Goal: Information Seeking & Learning: Find specific fact

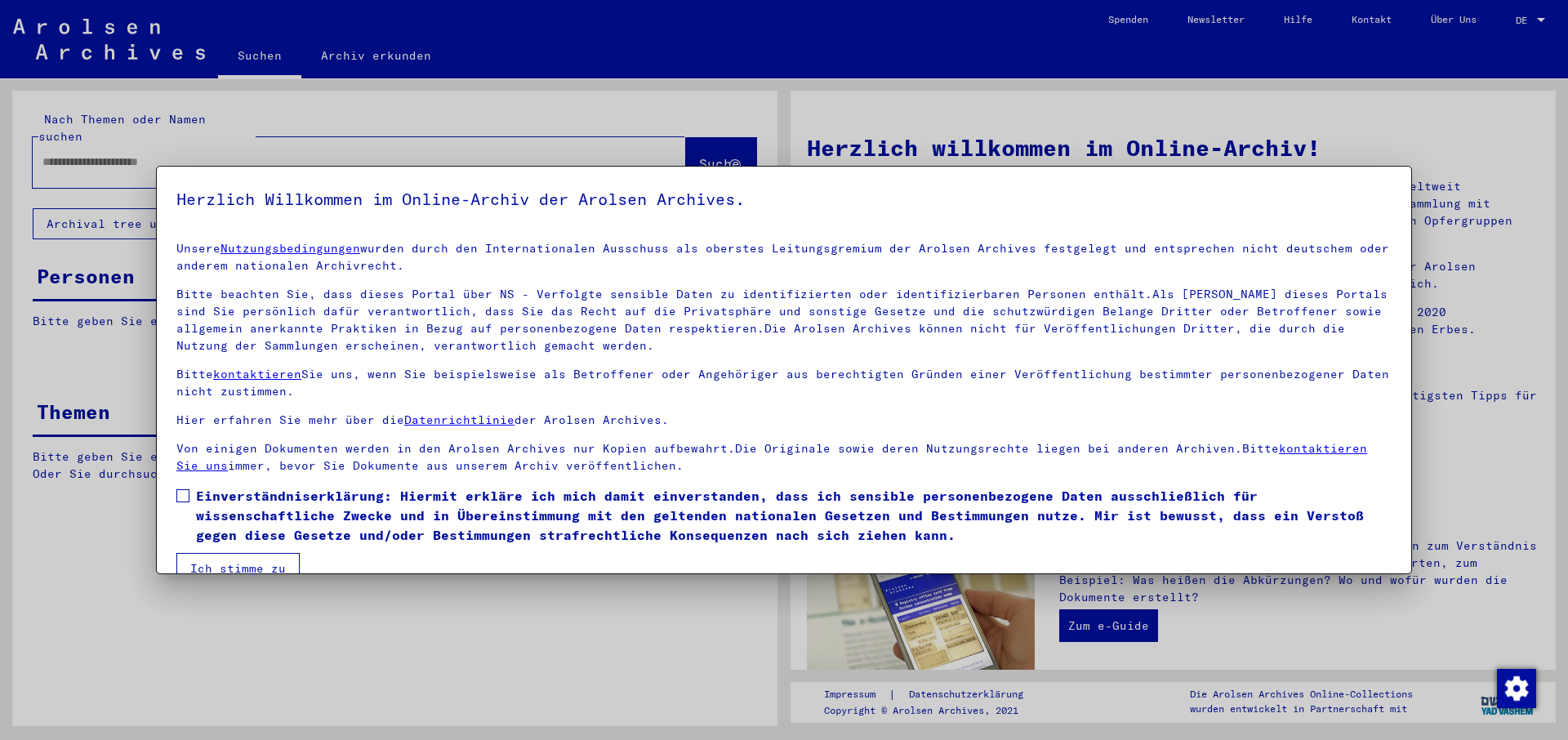
click at [182, 500] on span at bounding box center [183, 496] width 13 height 13
click at [229, 566] on button "Ich stimme zu" at bounding box center [238, 568] width 123 height 31
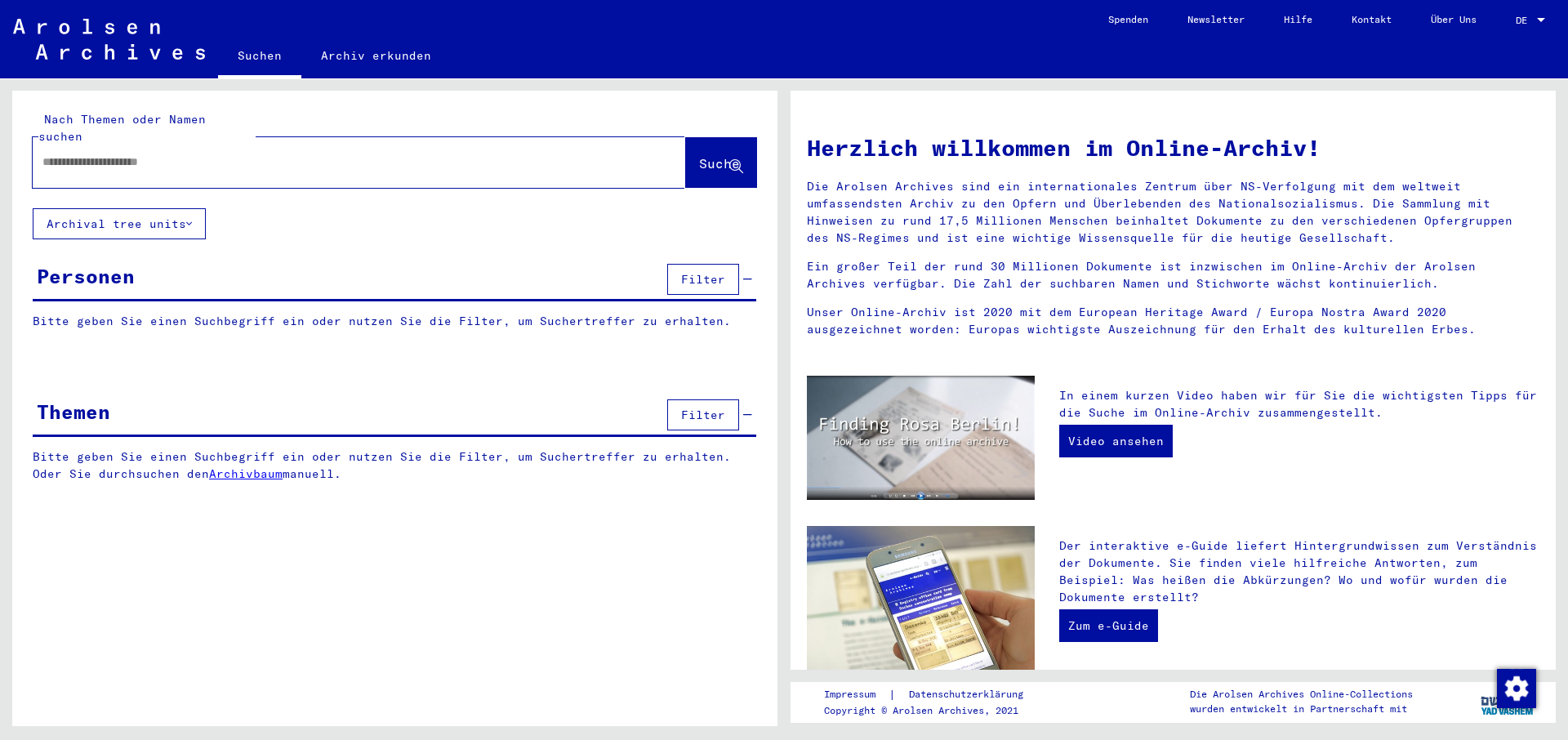
click at [48, 154] on input "text" at bounding box center [339, 162] width 594 height 17
type input "**********"
click at [700, 155] on span "Suche" at bounding box center [719, 163] width 41 height 16
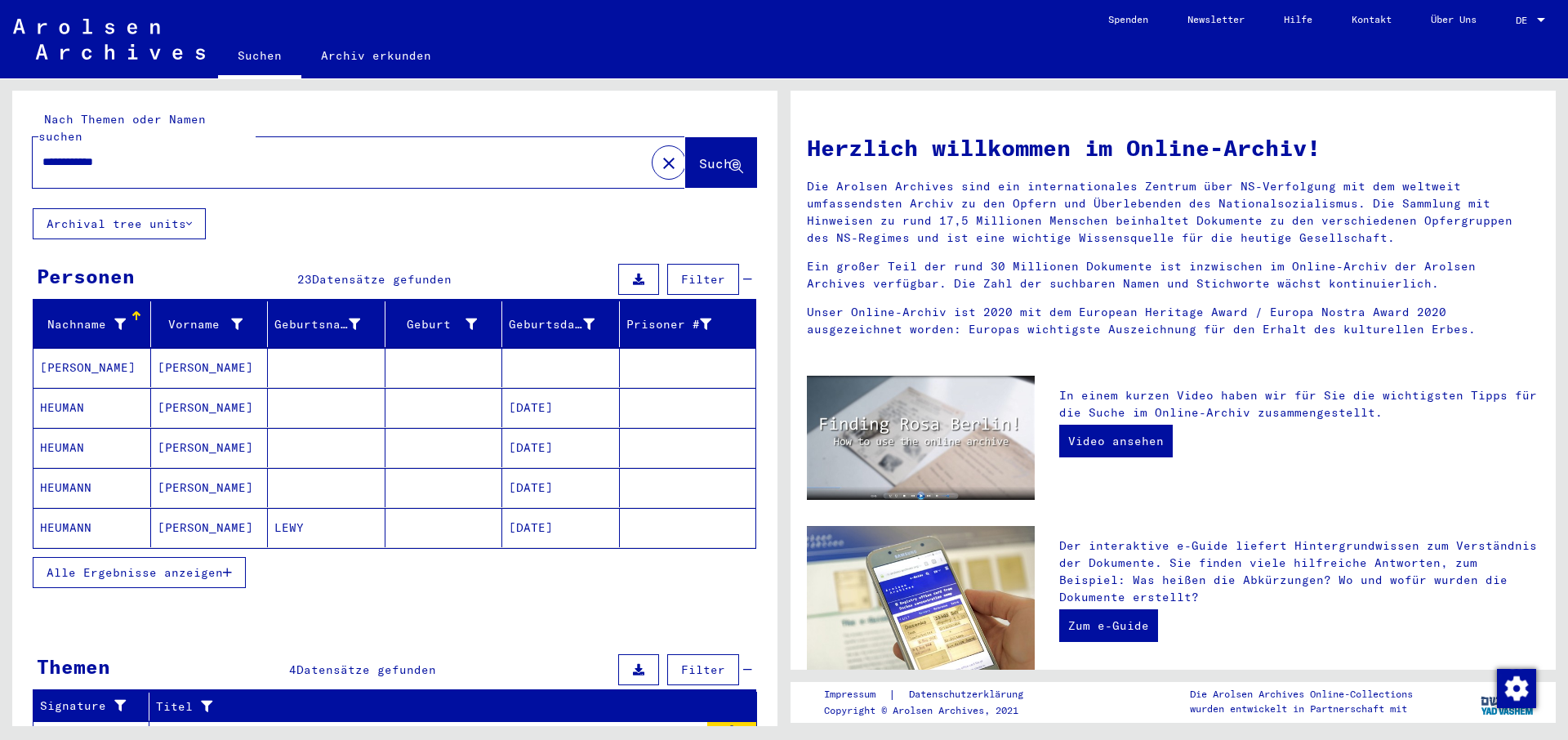
click at [62, 471] on mat-cell "HEUMANN" at bounding box center [92, 487] width 117 height 39
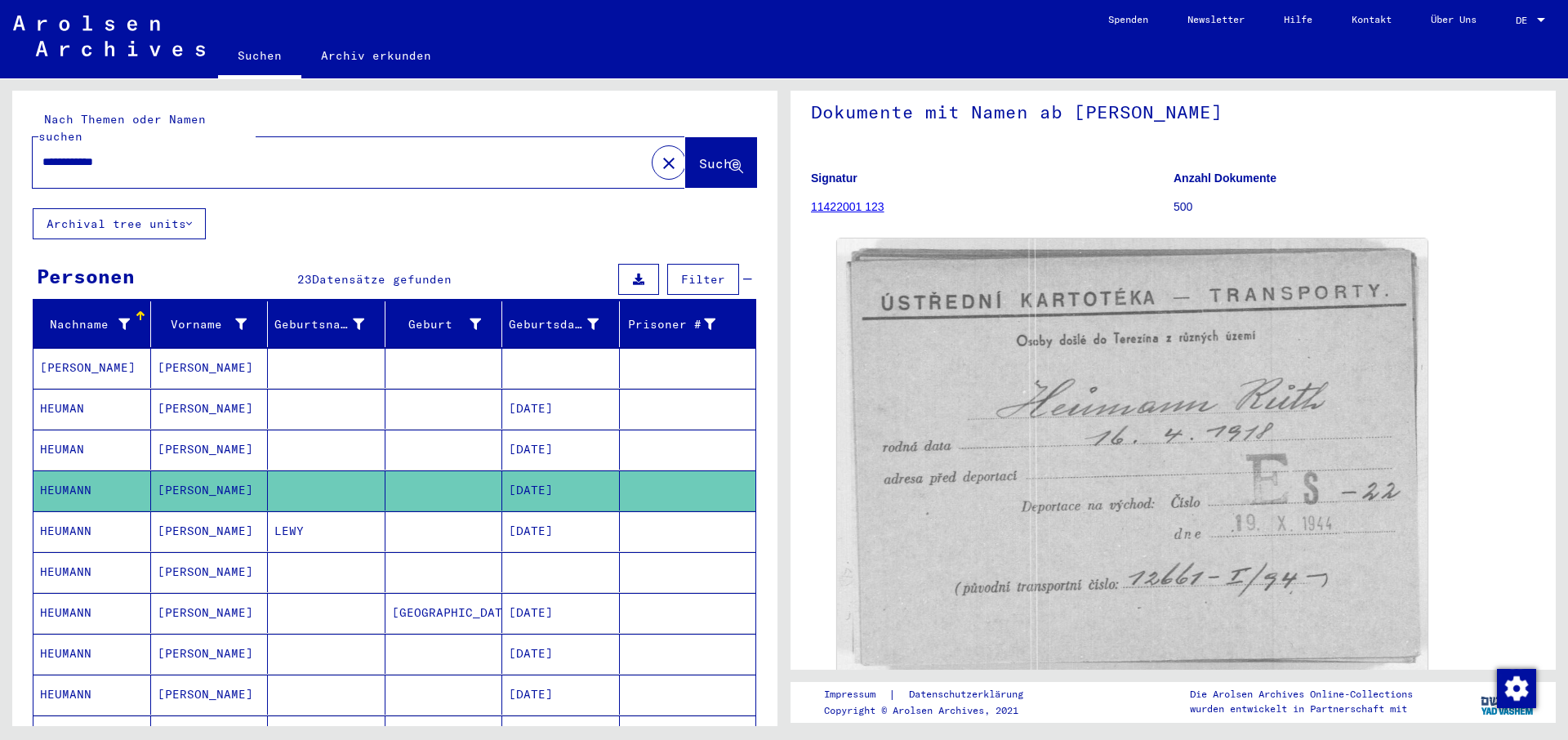
scroll to position [88, 0]
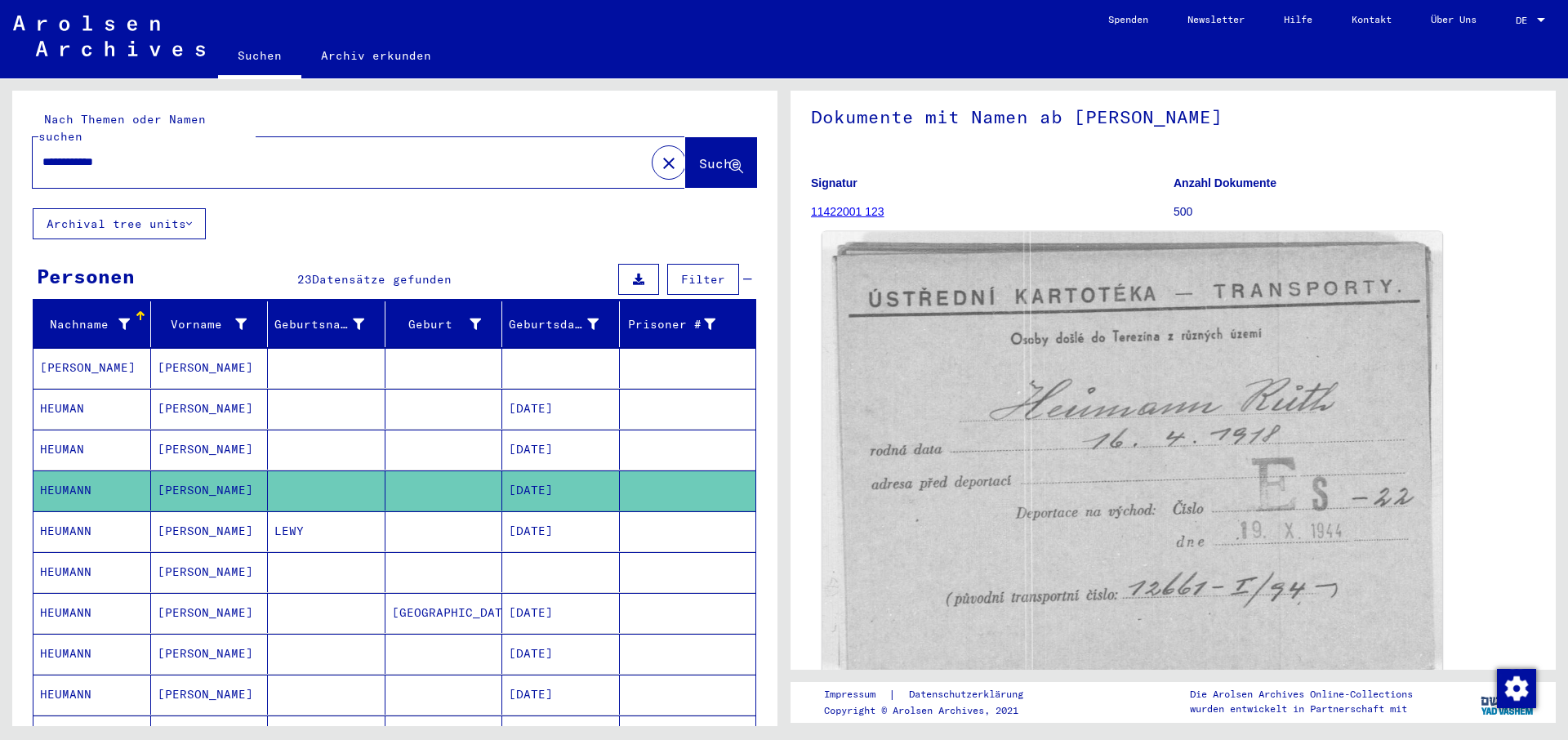
click at [1119, 467] on img at bounding box center [1132, 473] width 620 height 483
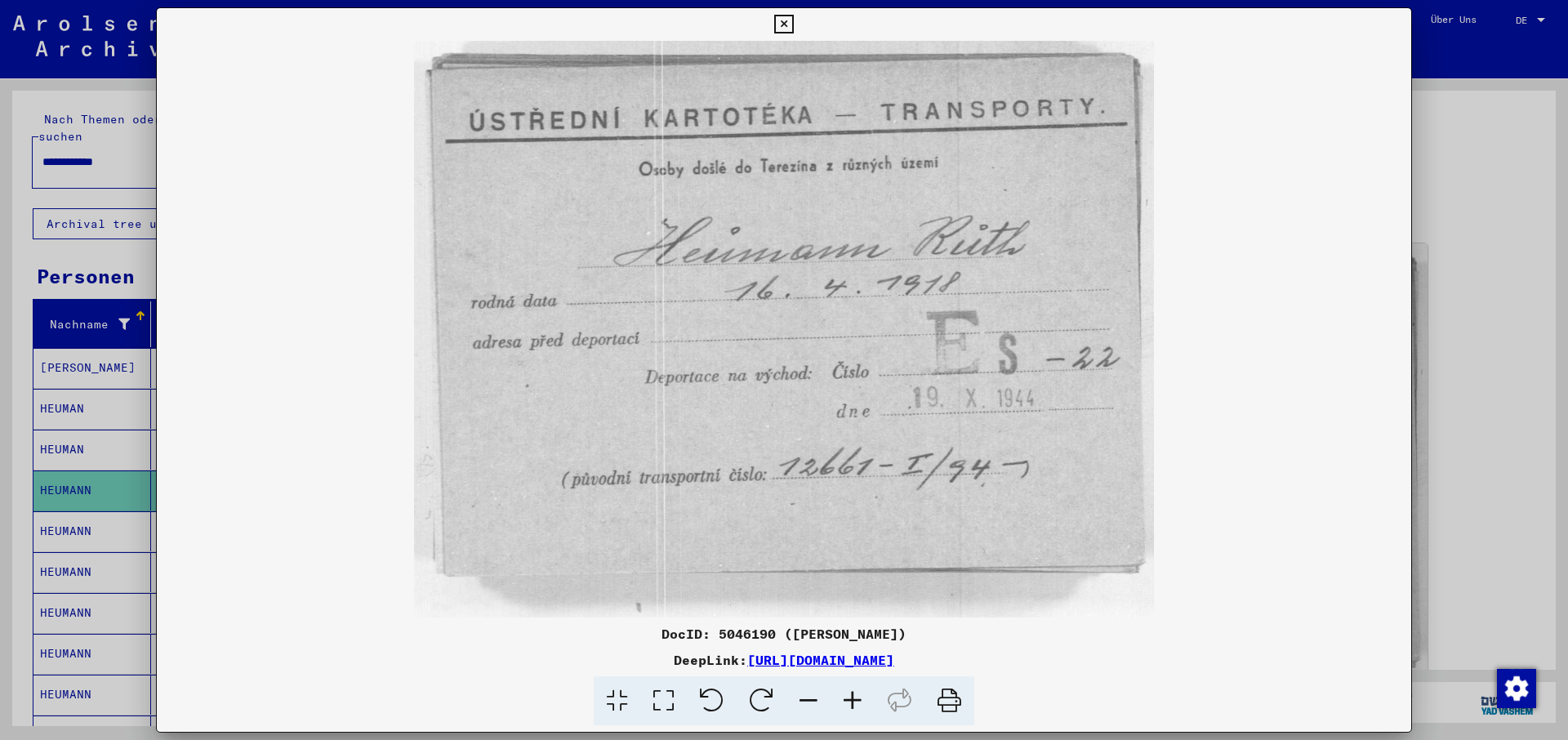
click at [946, 705] on icon at bounding box center [950, 702] width 50 height 50
click at [793, 27] on icon at bounding box center [784, 24] width 19 height 20
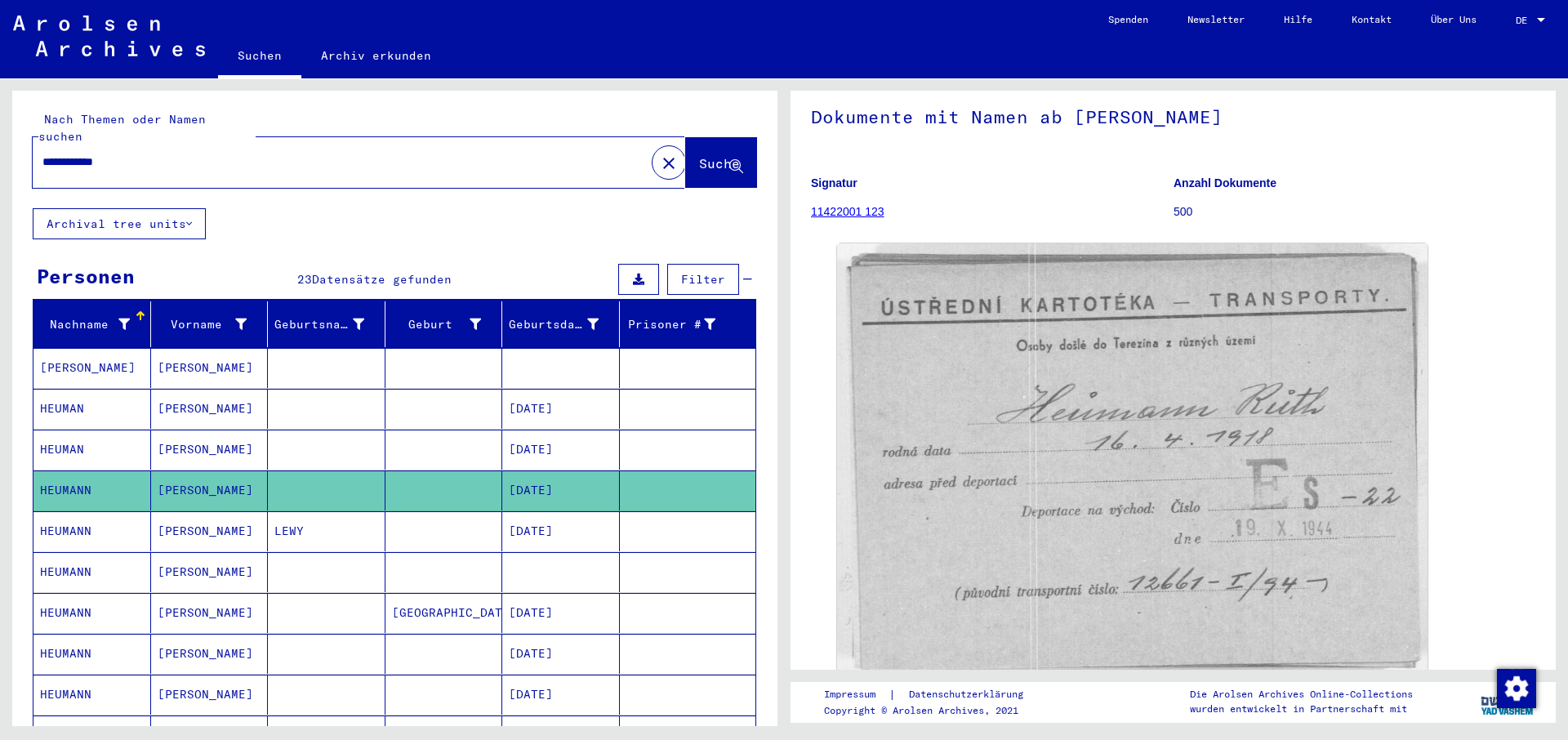
click at [66, 517] on mat-cell "HEUMANN" at bounding box center [92, 531] width 117 height 40
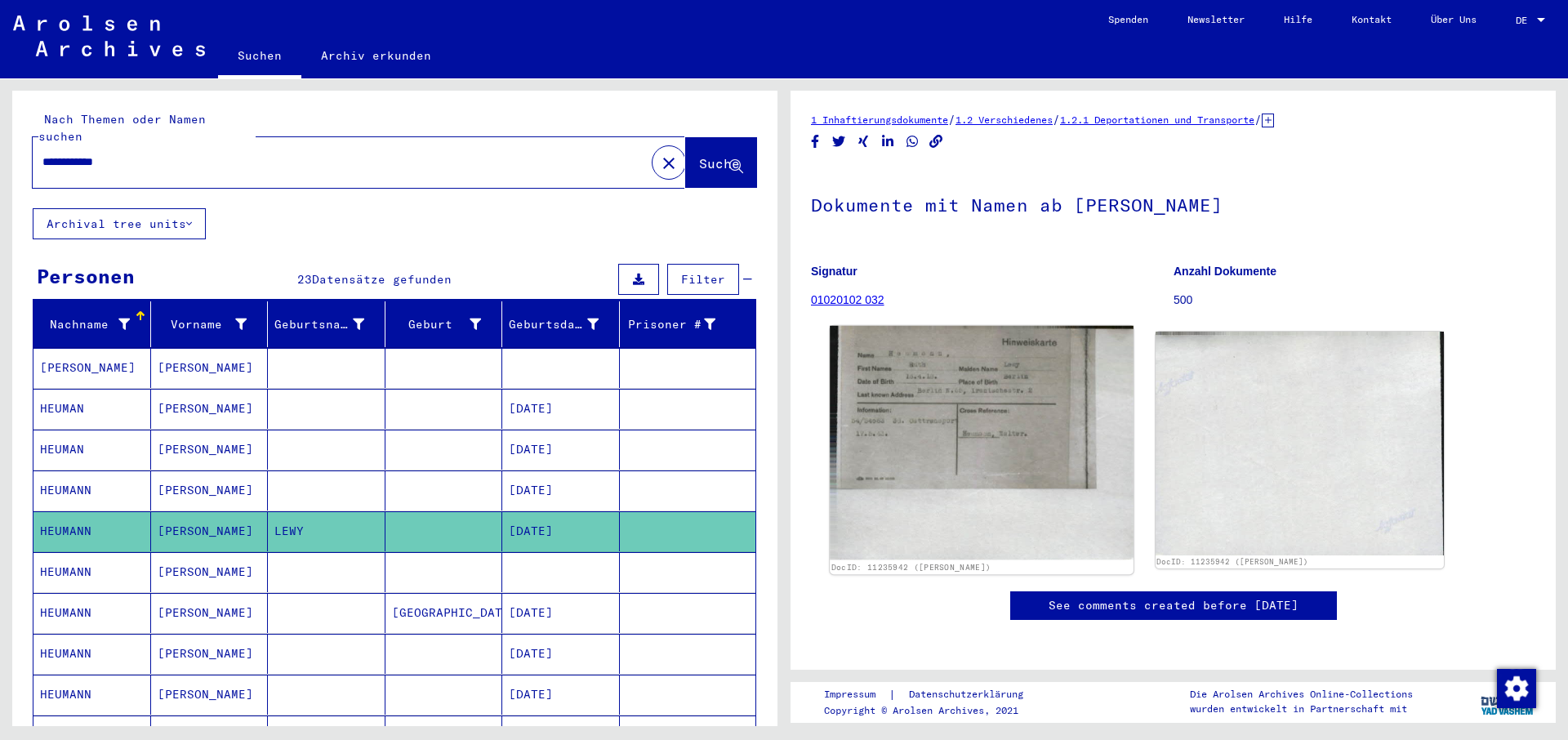
click at [949, 391] on img at bounding box center [982, 442] width 303 height 234
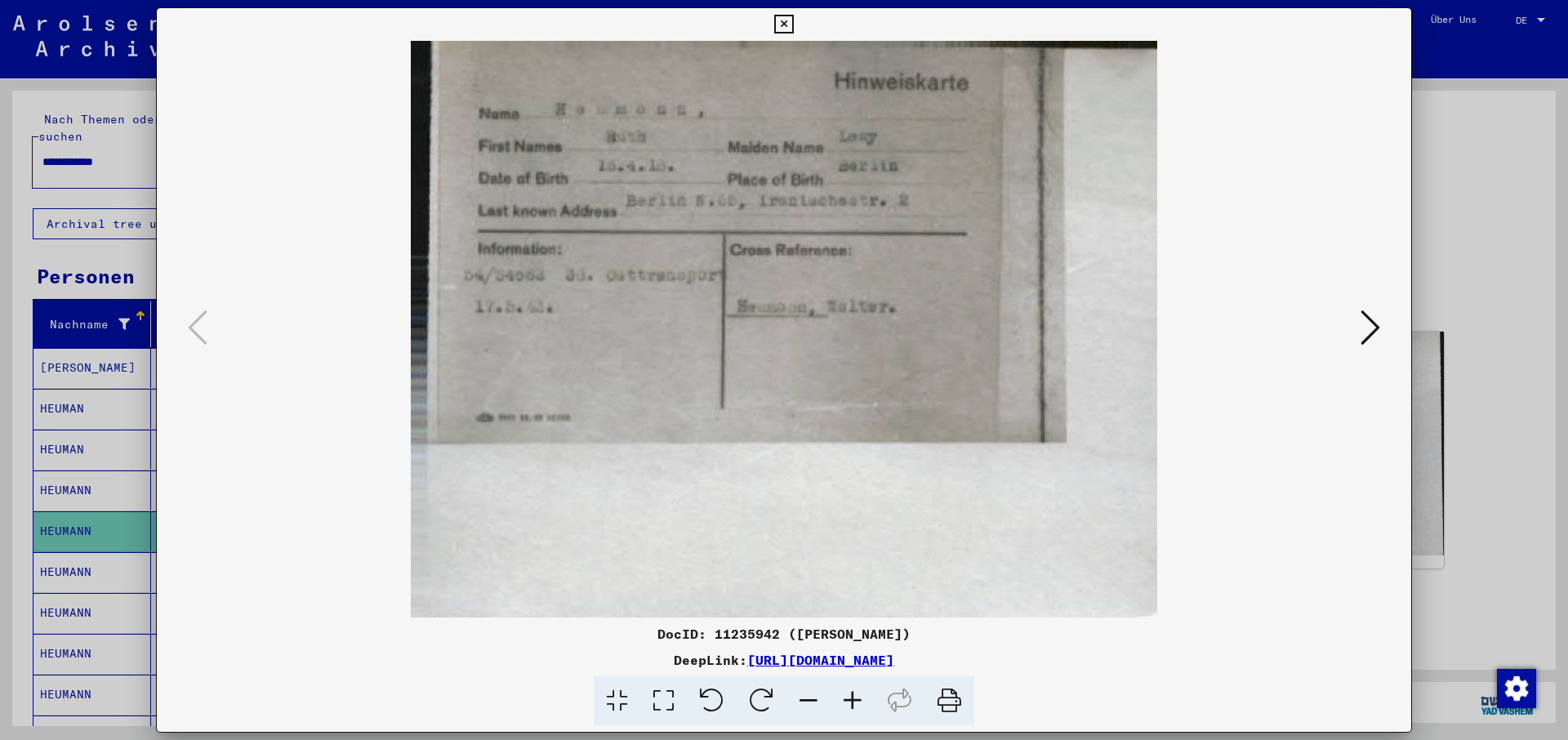
click at [950, 699] on icon at bounding box center [950, 702] width 50 height 50
click at [793, 18] on icon at bounding box center [784, 24] width 19 height 20
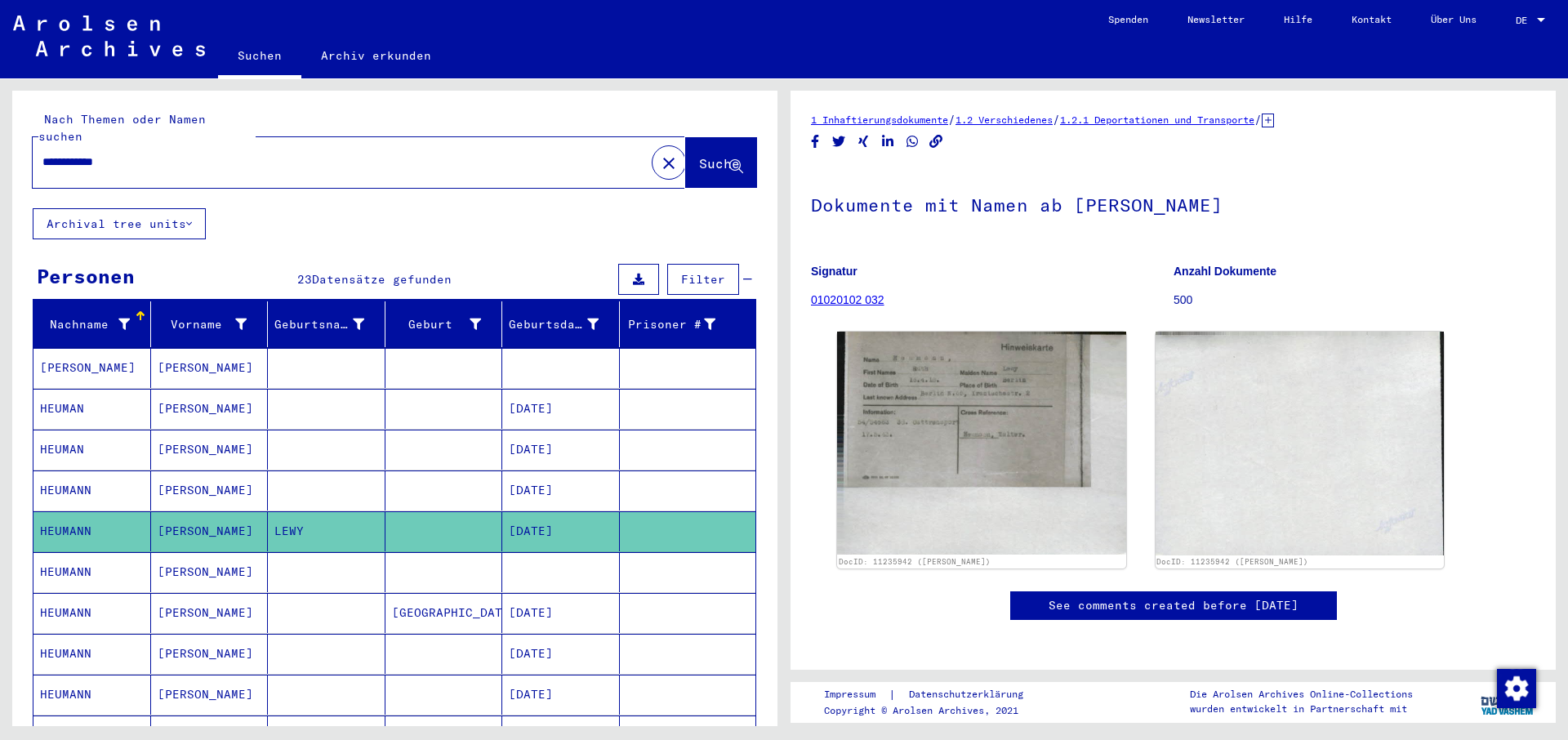
click at [60, 554] on mat-cell "HEUMANN" at bounding box center [92, 573] width 117 height 40
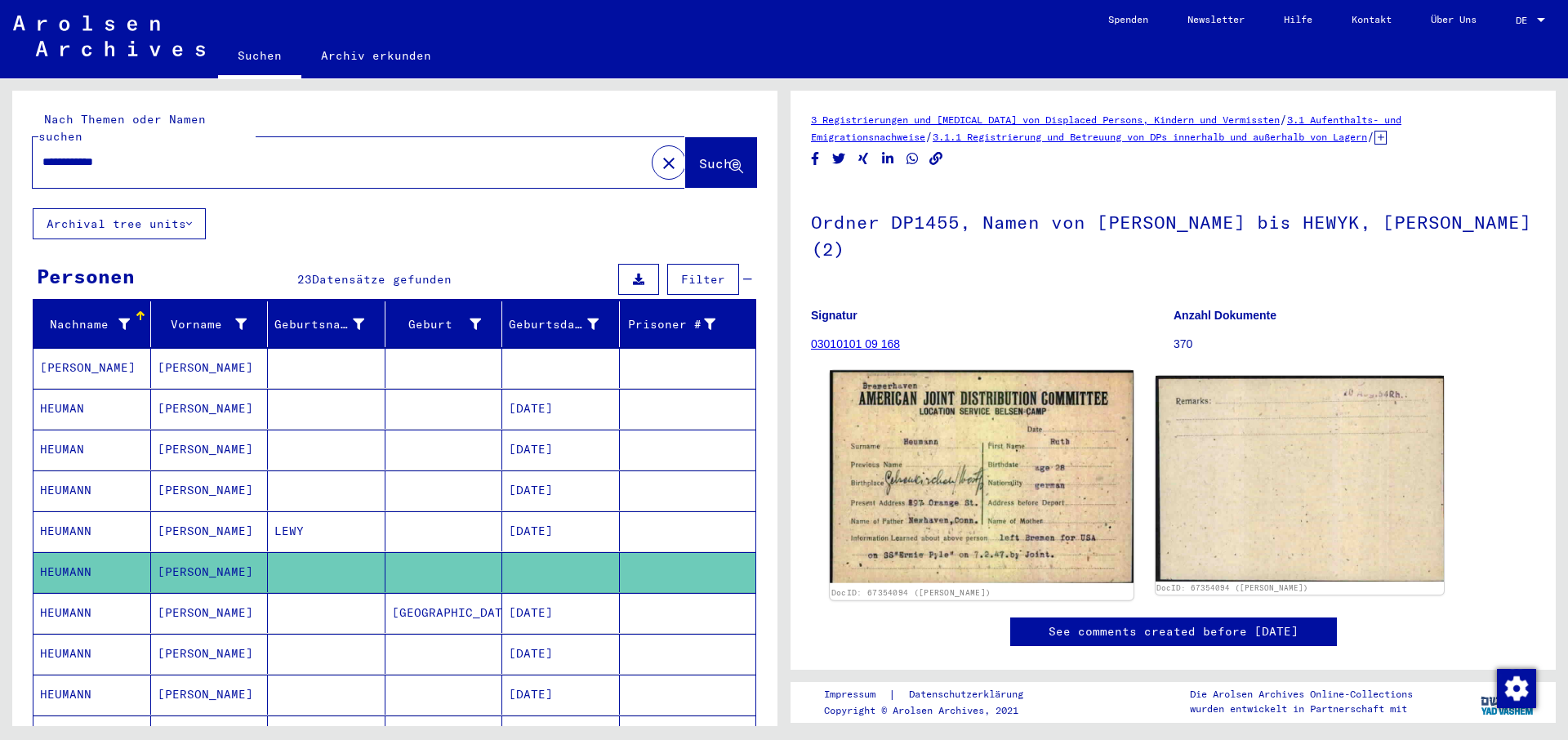
click at [978, 475] on img at bounding box center [982, 477] width 303 height 213
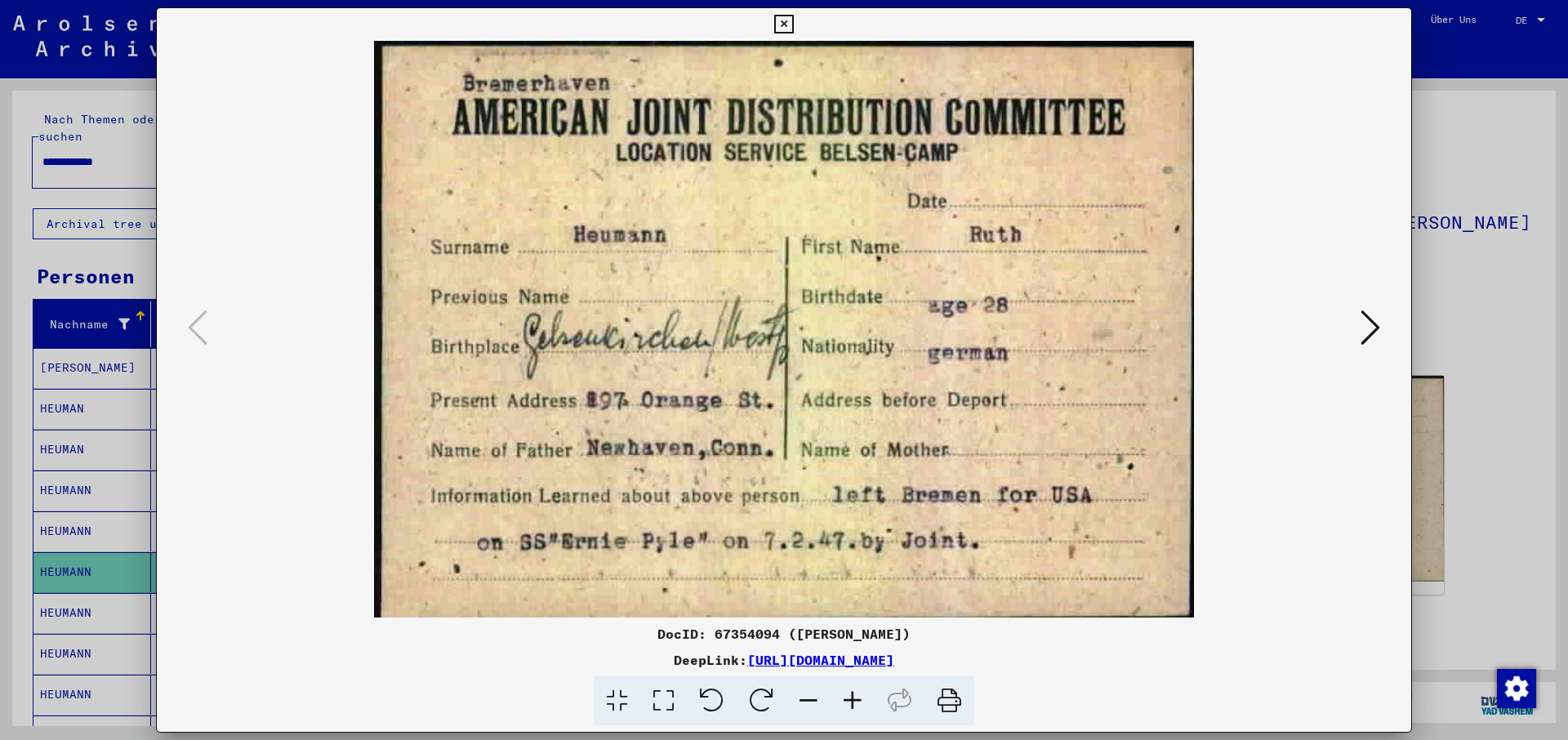
click at [793, 19] on icon at bounding box center [784, 24] width 19 height 20
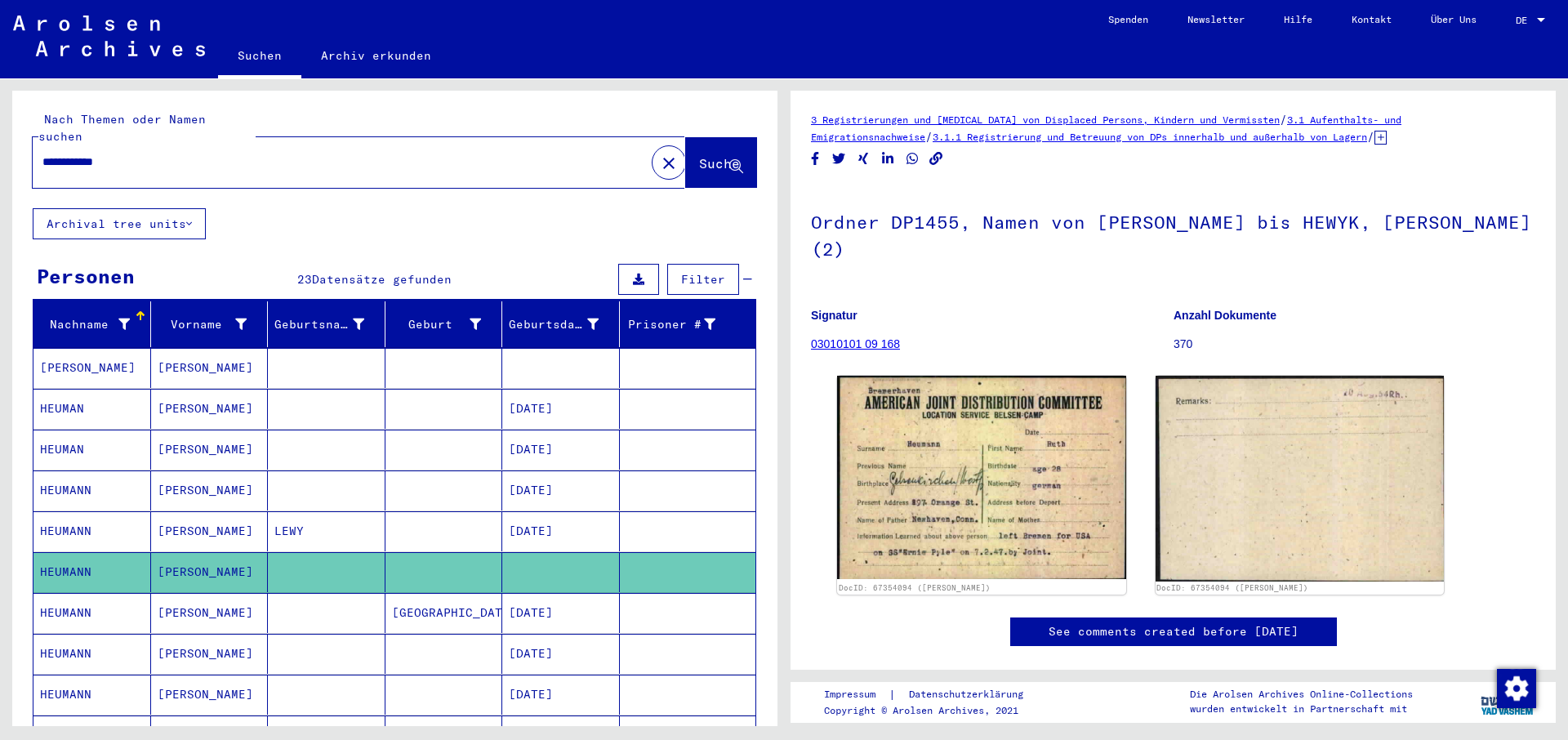
click at [67, 597] on mat-cell "HEUMANN" at bounding box center [92, 613] width 117 height 40
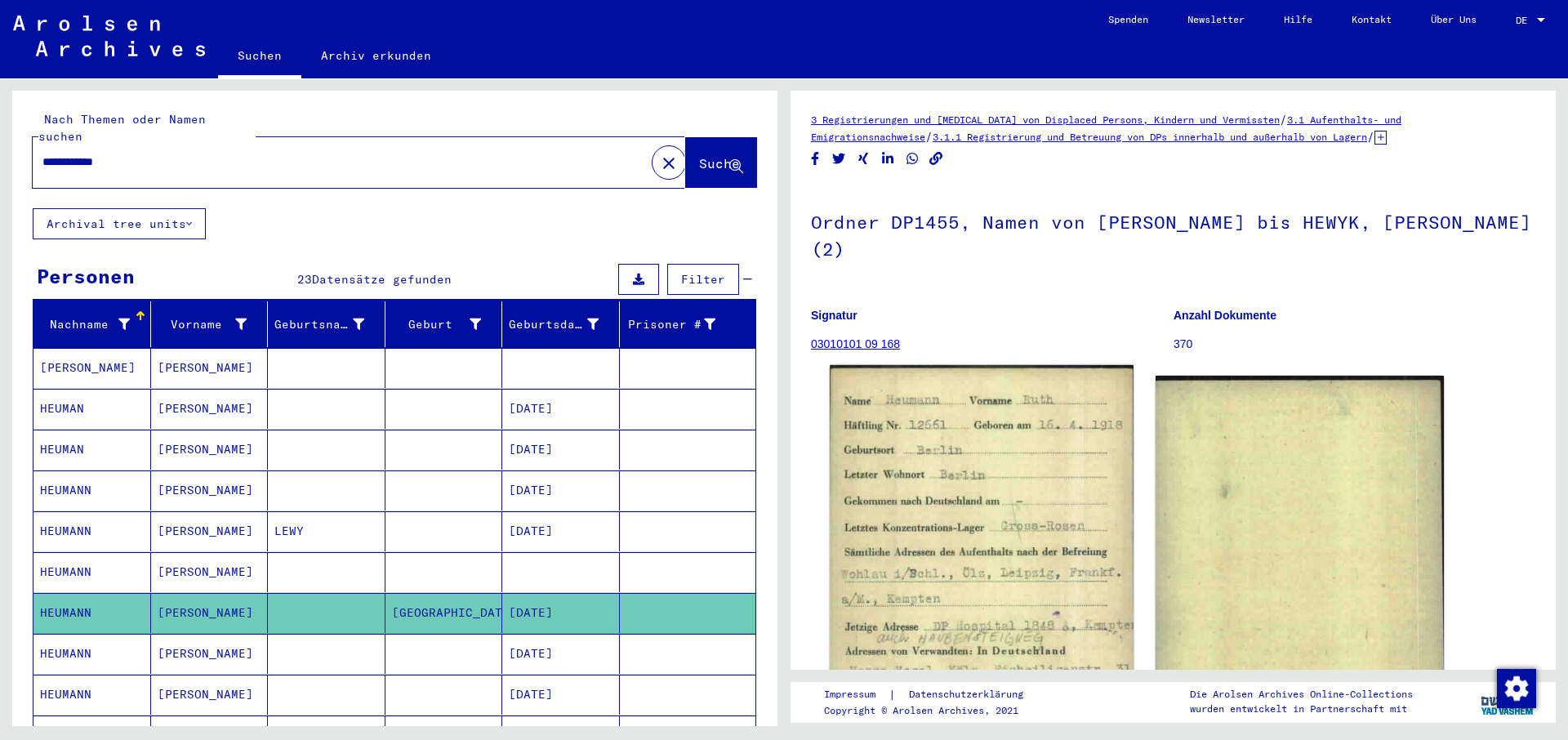
click at [990, 506] on img at bounding box center [982, 583] width 303 height 435
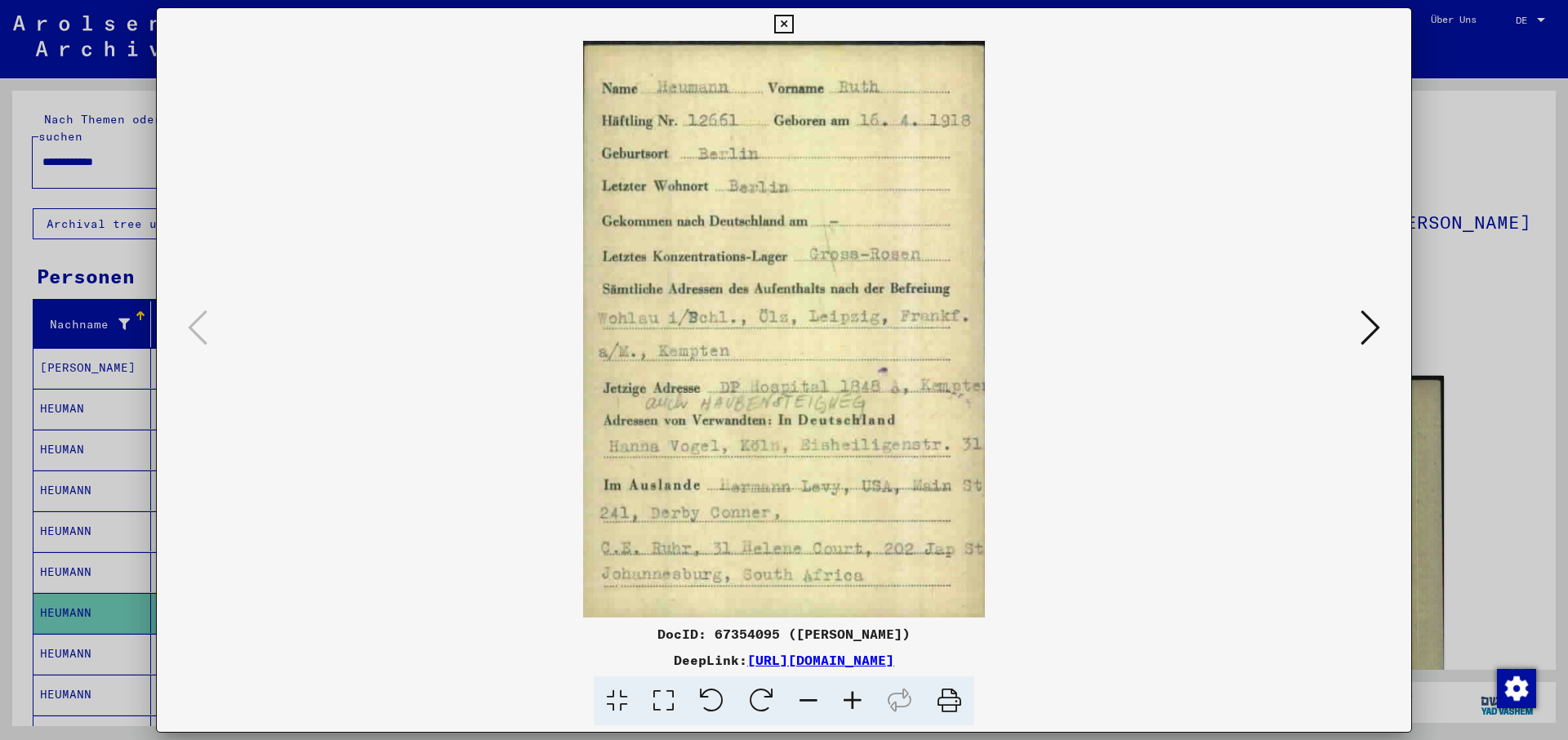
click at [949, 703] on icon at bounding box center [950, 702] width 50 height 50
click at [950, 706] on icon at bounding box center [950, 702] width 50 height 50
click at [793, 23] on icon at bounding box center [784, 24] width 19 height 20
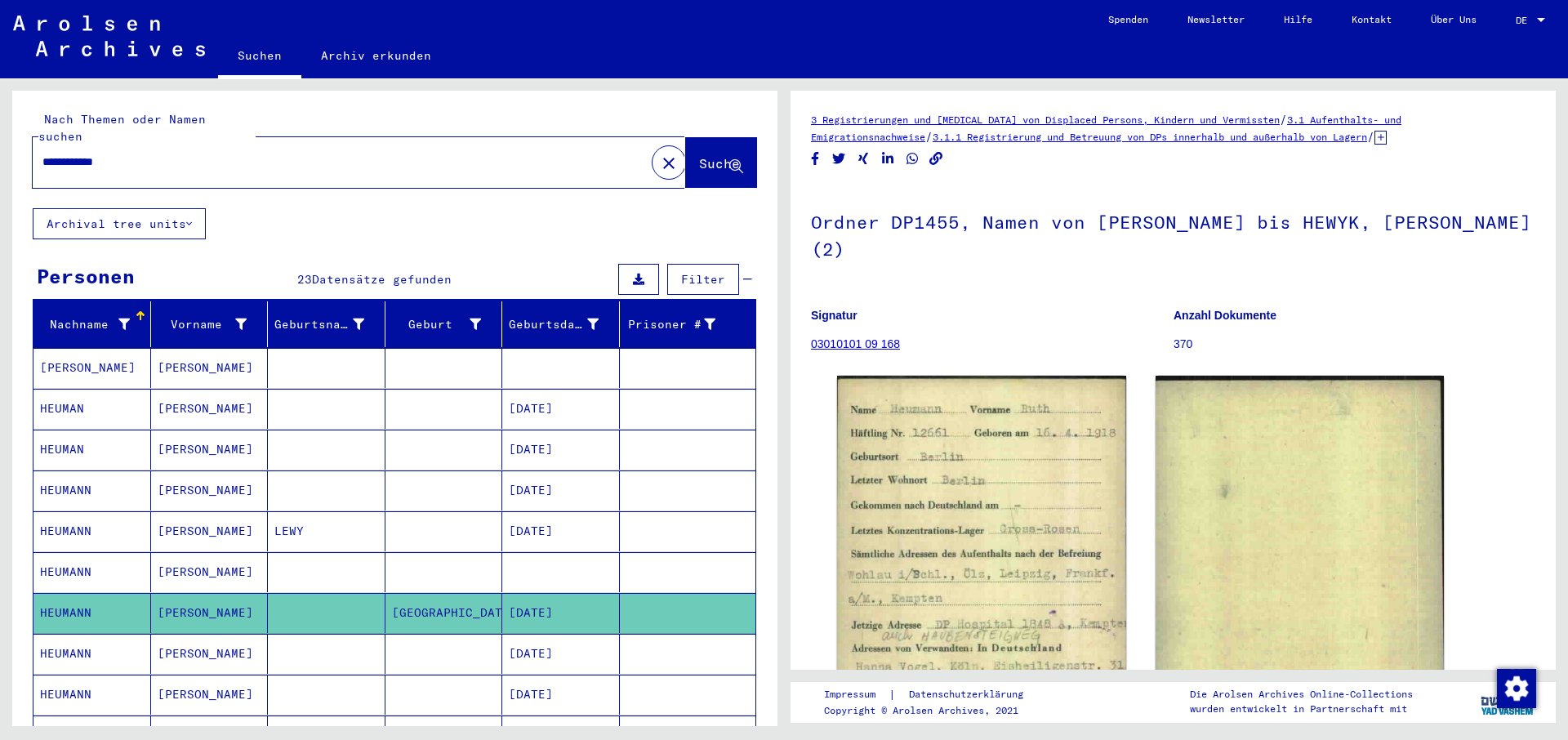
click at [67, 637] on mat-cell "HEUMANN" at bounding box center [92, 654] width 117 height 40
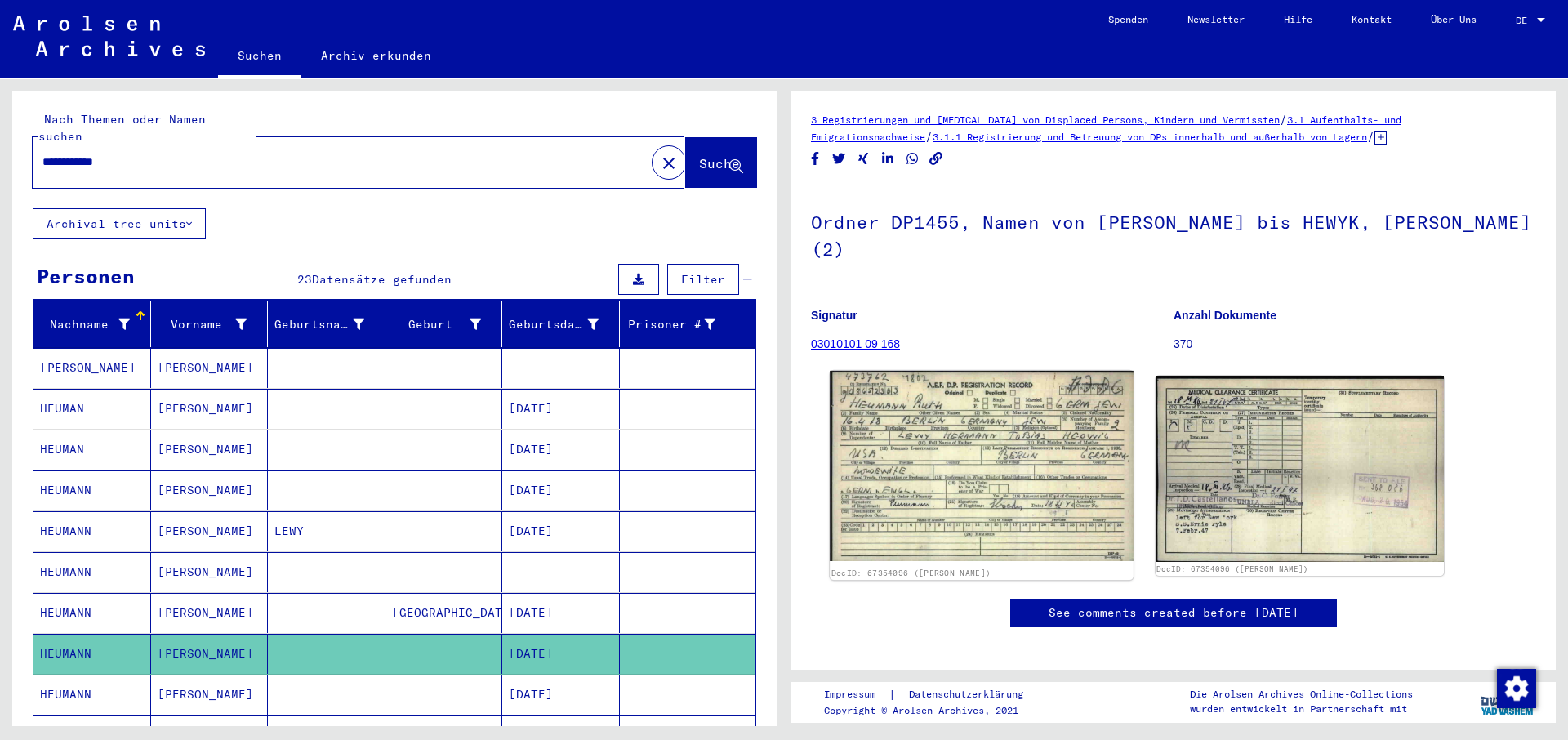
click at [976, 462] on img at bounding box center [982, 466] width 303 height 191
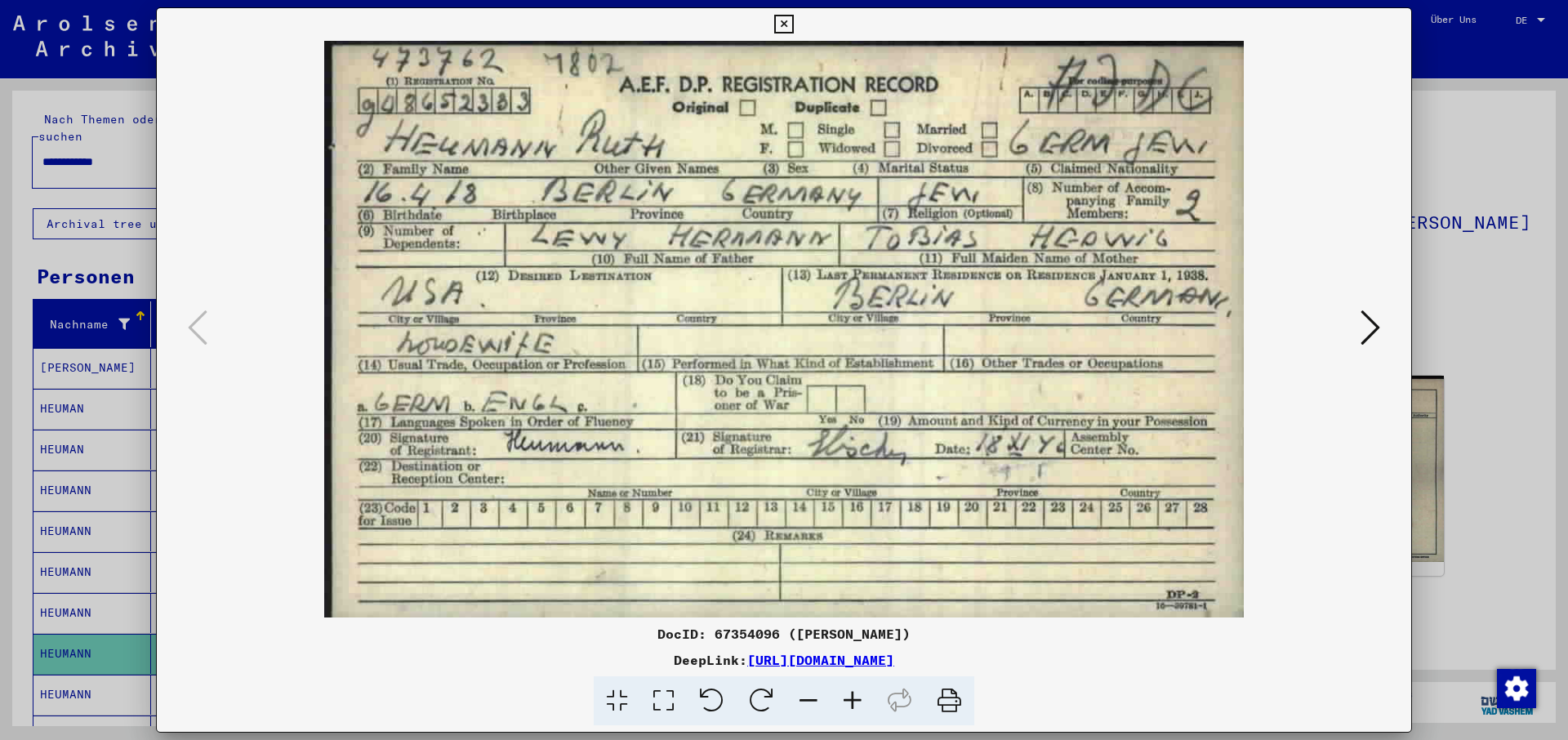
click at [950, 705] on icon at bounding box center [950, 702] width 50 height 50
click at [793, 23] on icon at bounding box center [784, 24] width 19 height 20
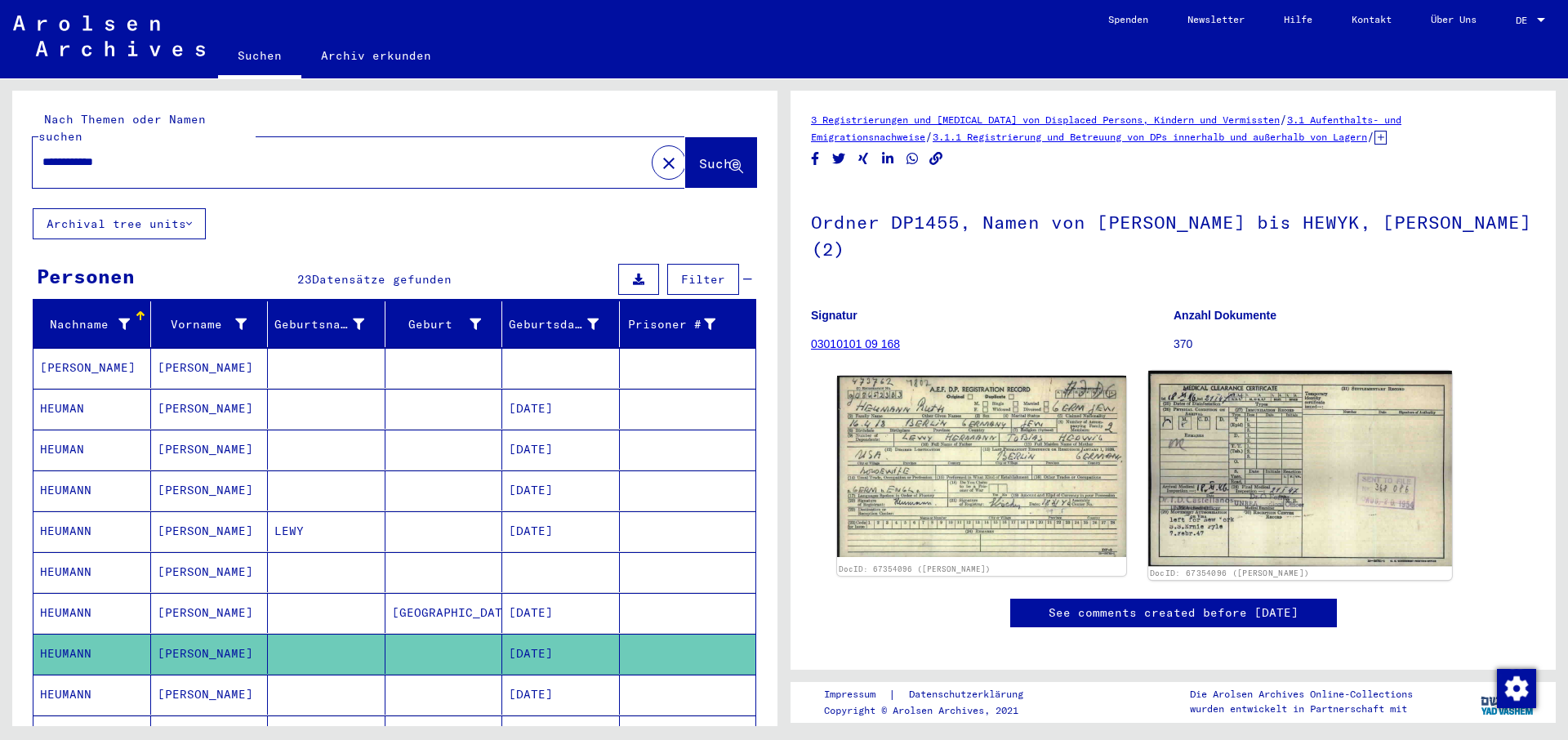
click at [1265, 468] on img at bounding box center [1300, 468] width 303 height 195
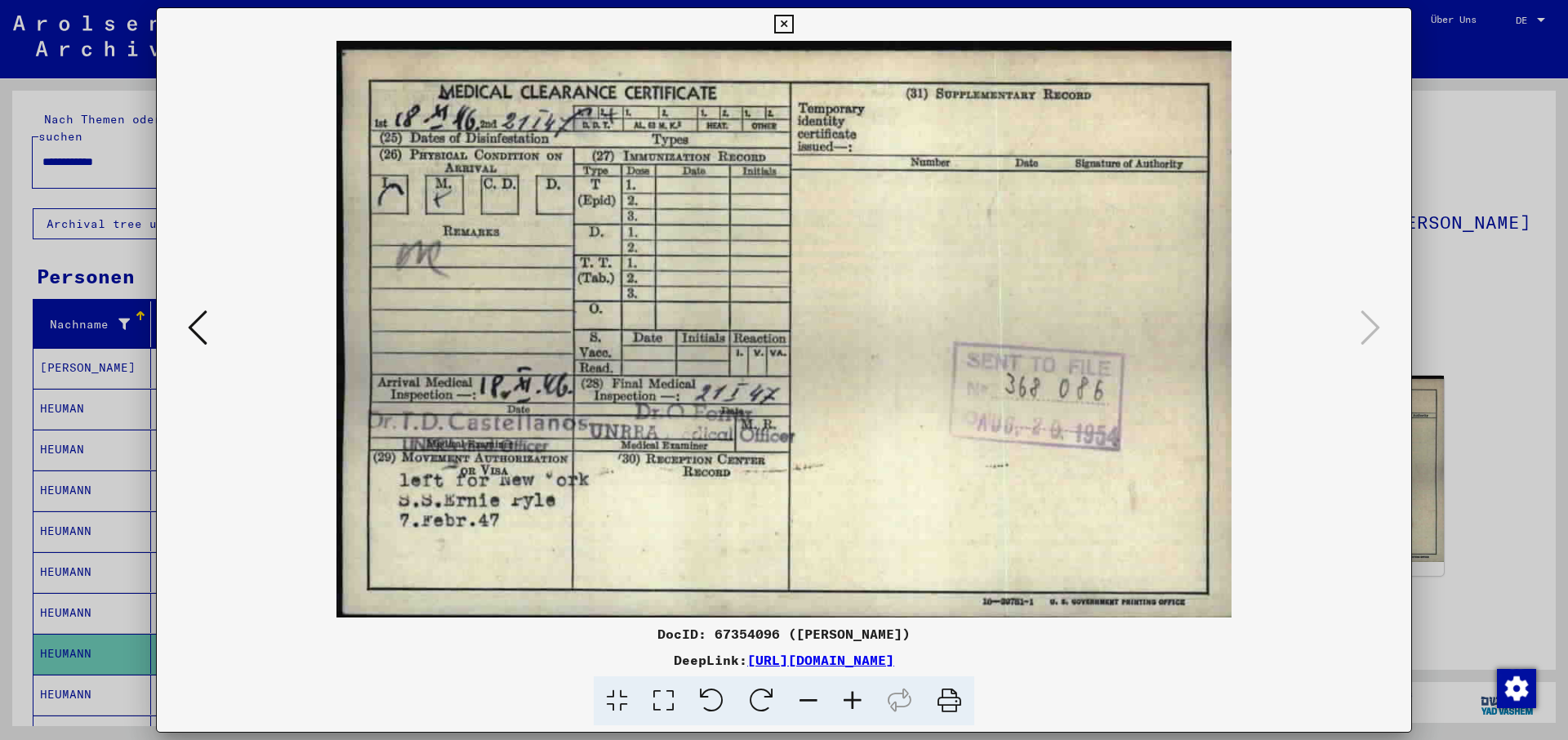
click at [946, 703] on icon at bounding box center [950, 702] width 50 height 50
click at [793, 24] on icon at bounding box center [784, 24] width 19 height 20
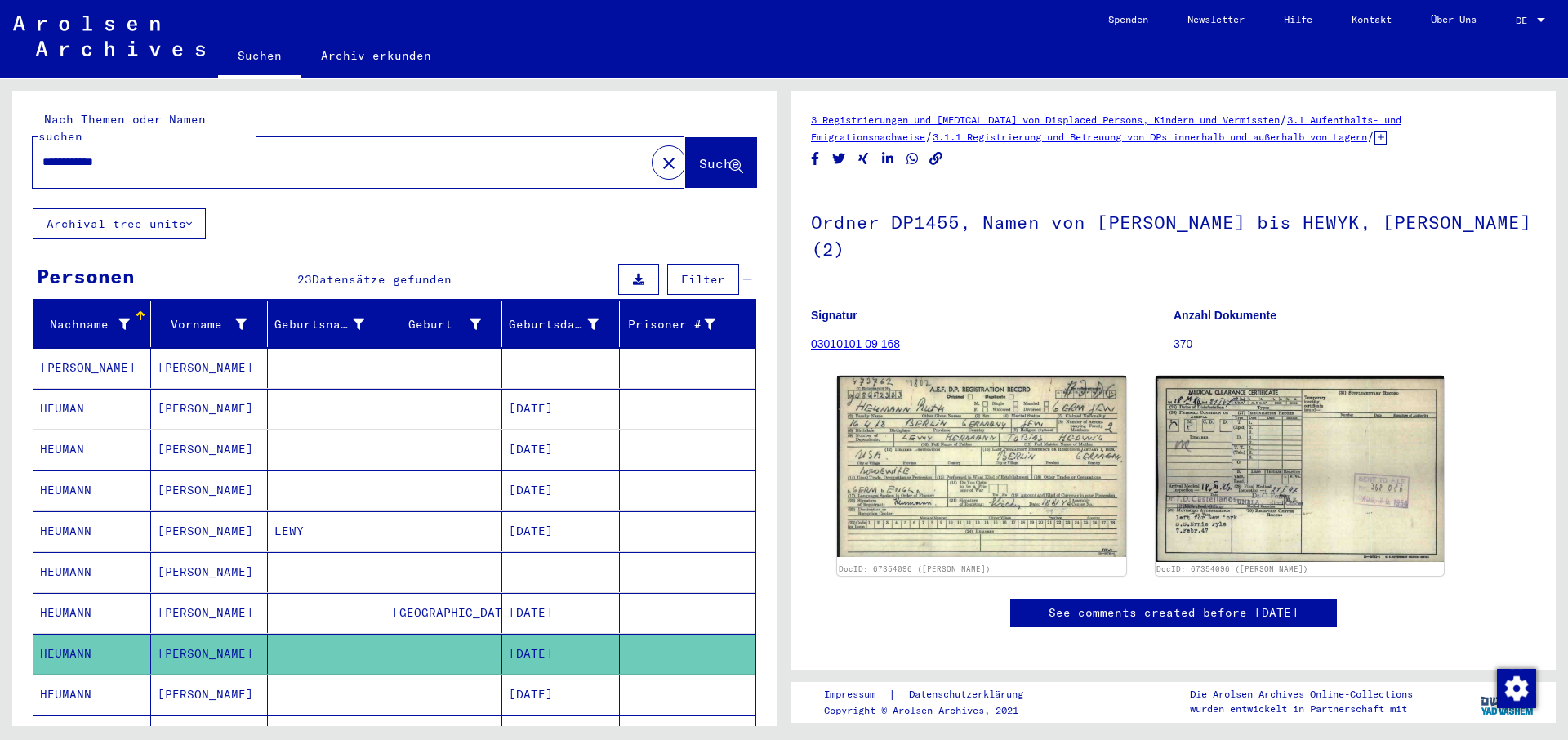
click at [65, 682] on icon at bounding box center [67, 675] width 41 height 66
click at [68, 637] on mat-cell "HEUMANN" at bounding box center [92, 654] width 117 height 40
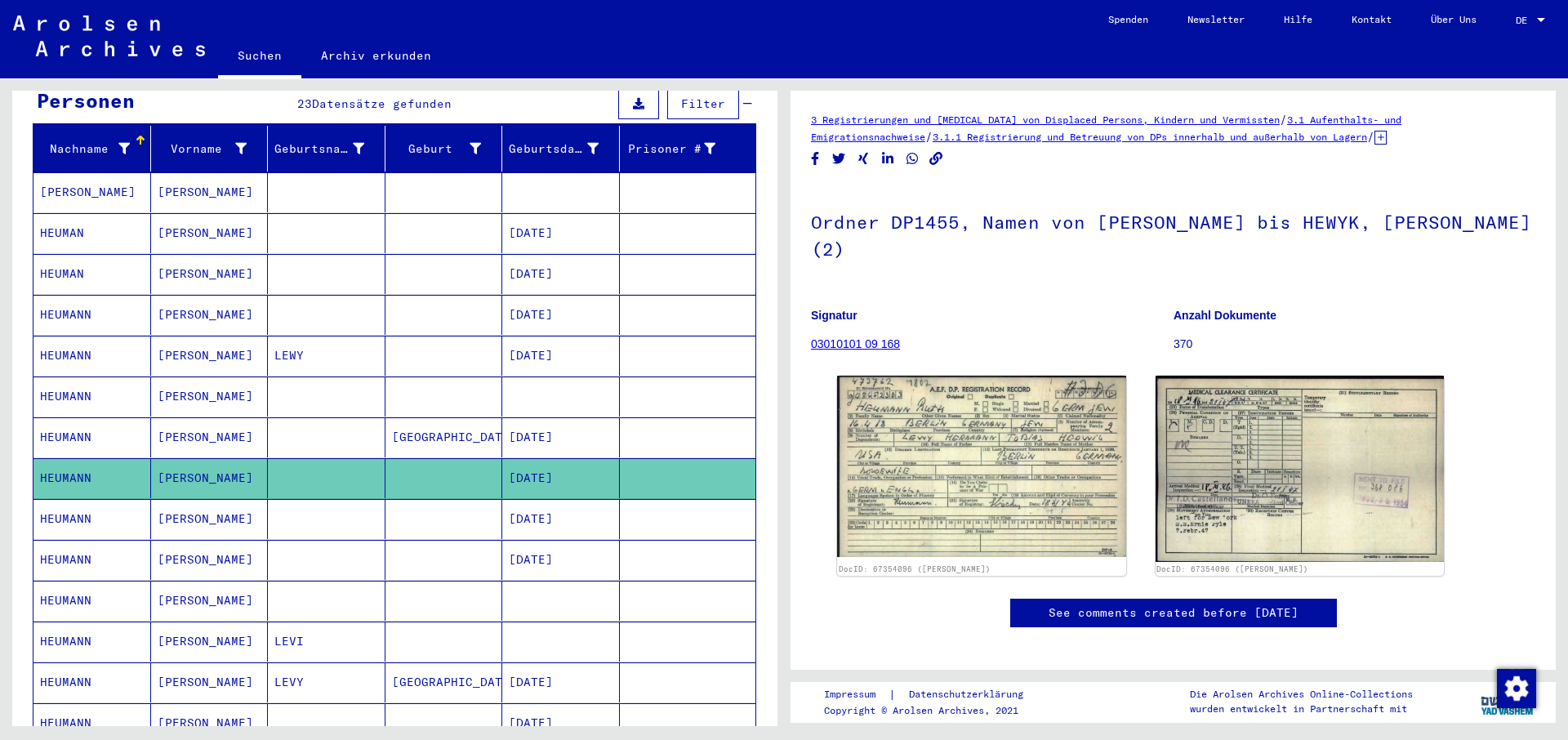
scroll to position [177, 0]
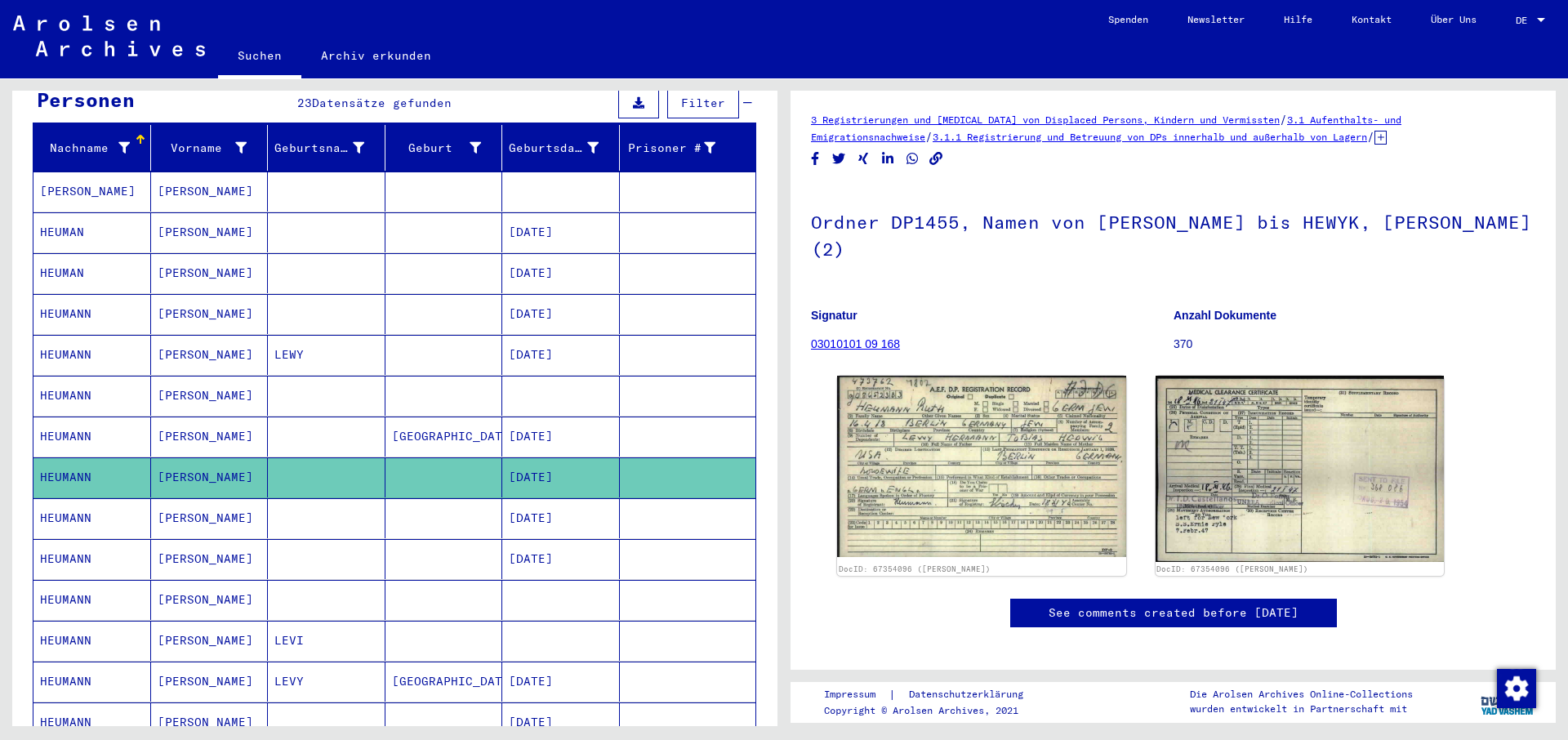
click at [71, 499] on mat-cell "HEUMANN" at bounding box center [92, 518] width 117 height 40
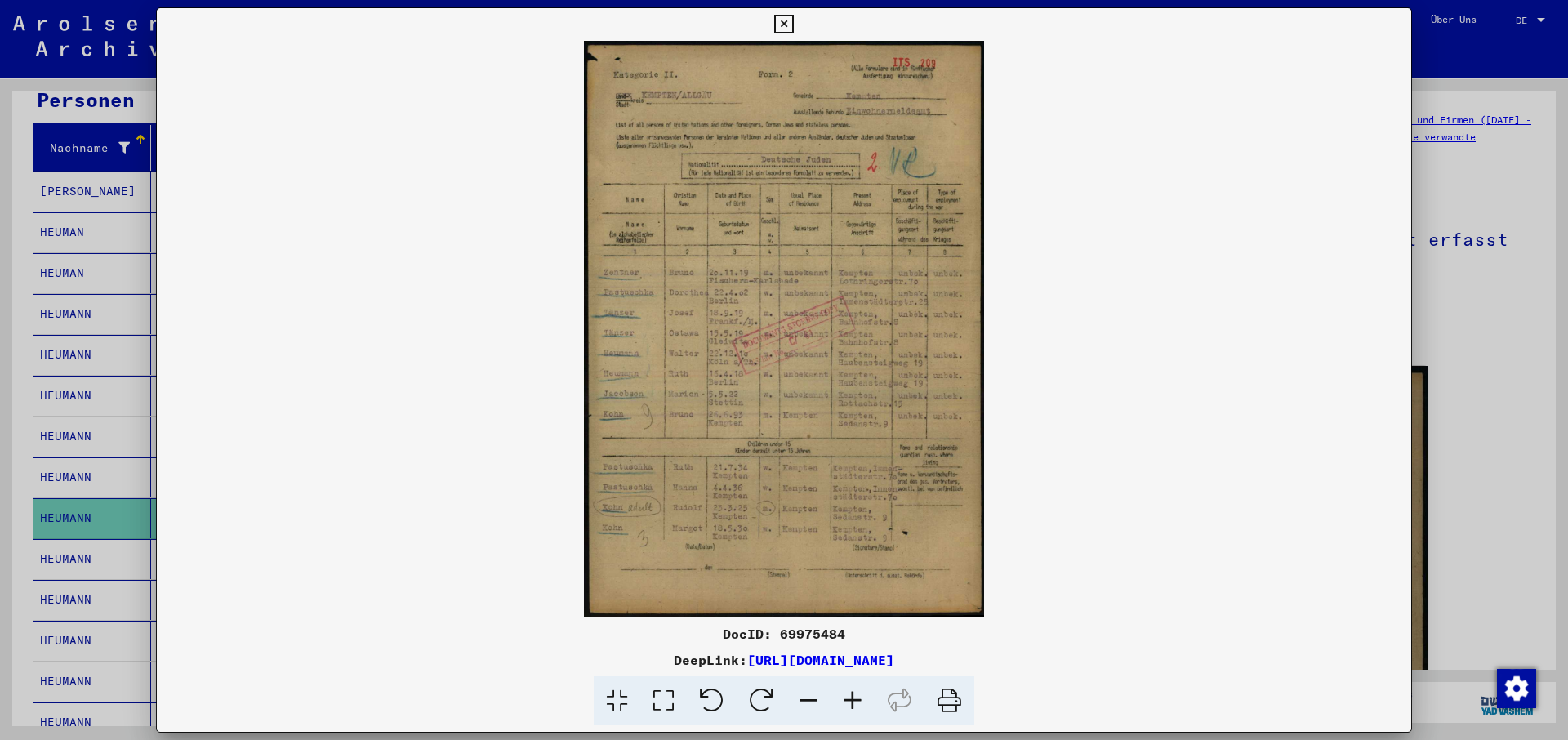
click at [948, 706] on icon at bounding box center [950, 702] width 50 height 50
click at [793, 25] on icon at bounding box center [784, 24] width 19 height 20
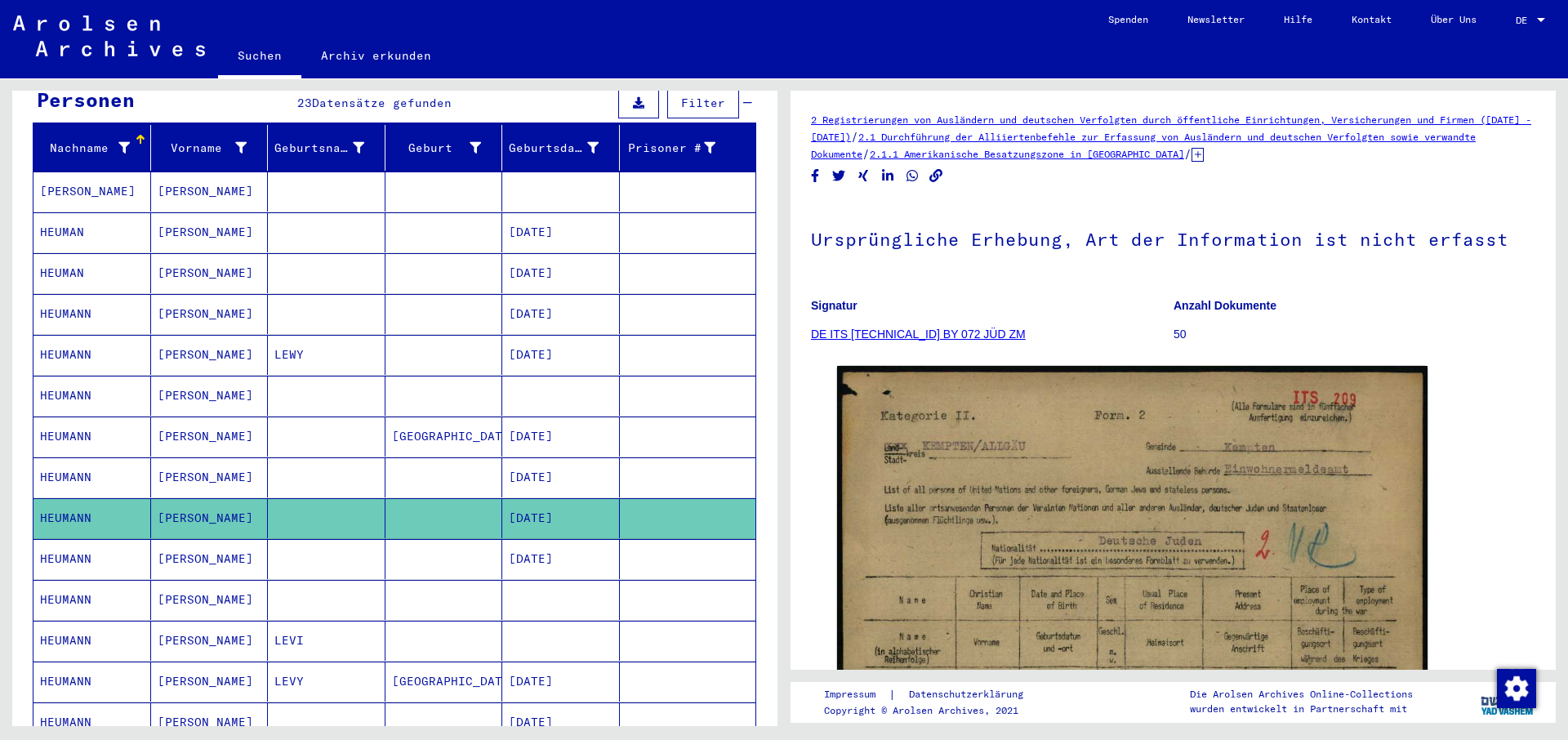
click at [59, 586] on mat-cell "HEUMANN" at bounding box center [92, 600] width 117 height 40
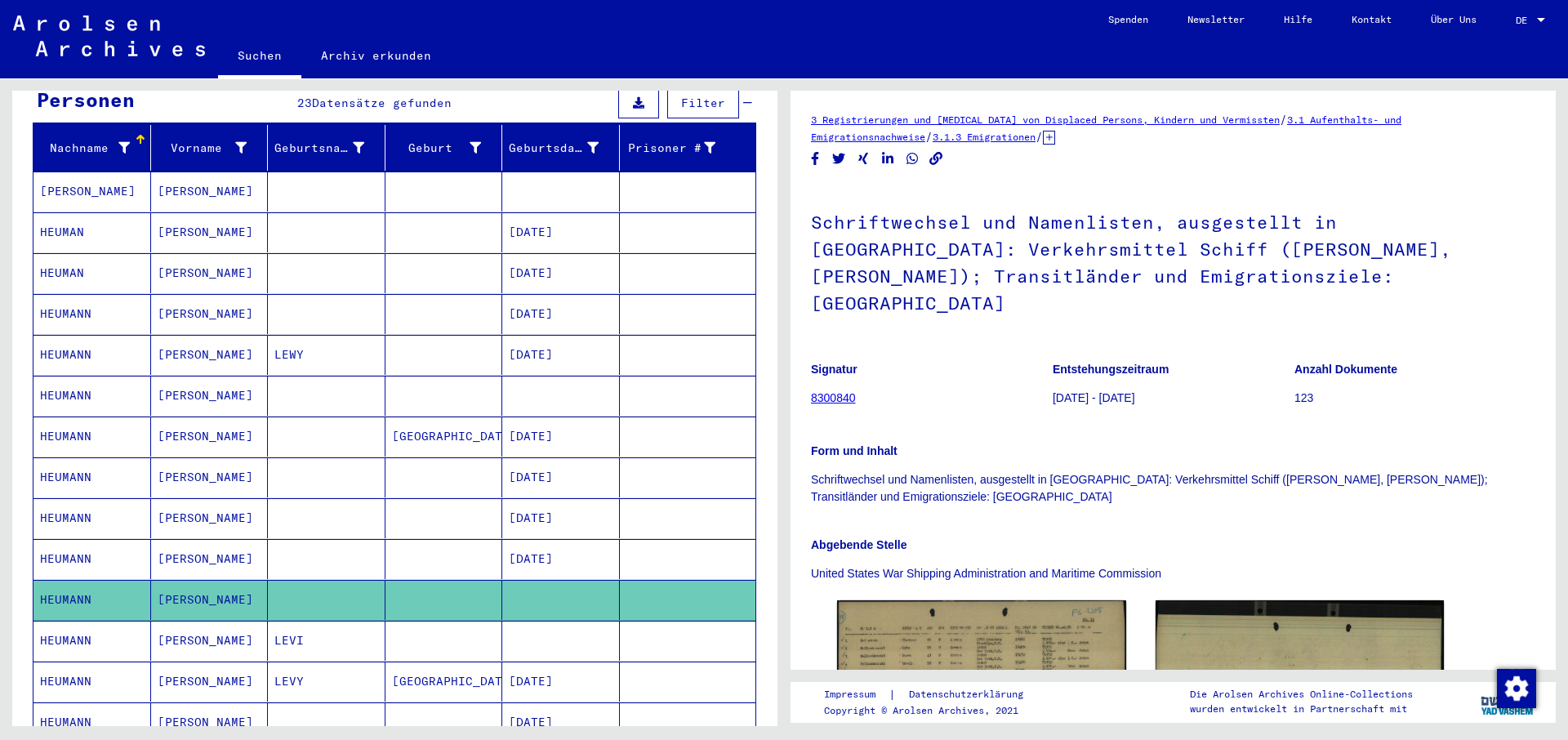
scroll to position [177, 0]
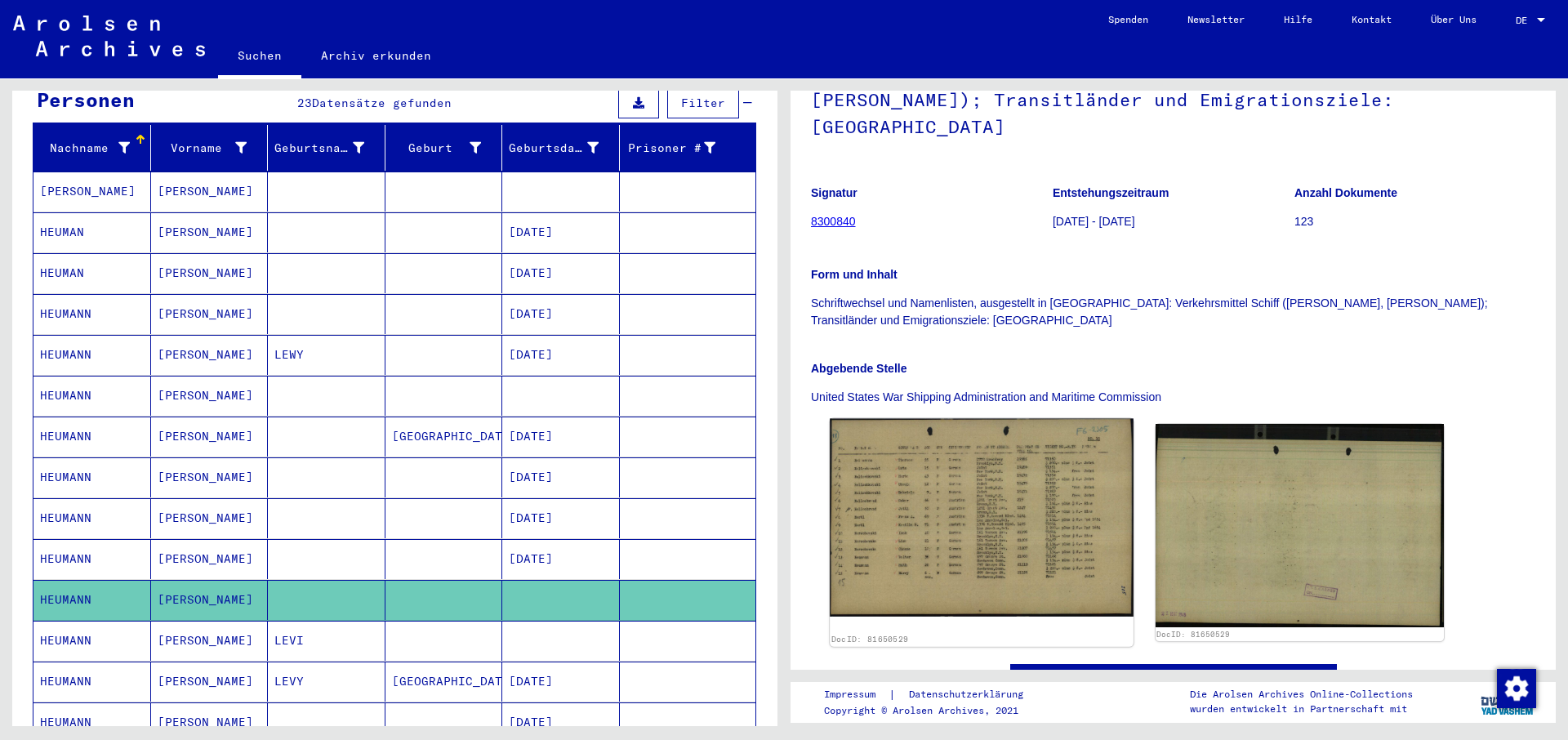
click at [987, 497] on img at bounding box center [982, 518] width 303 height 198
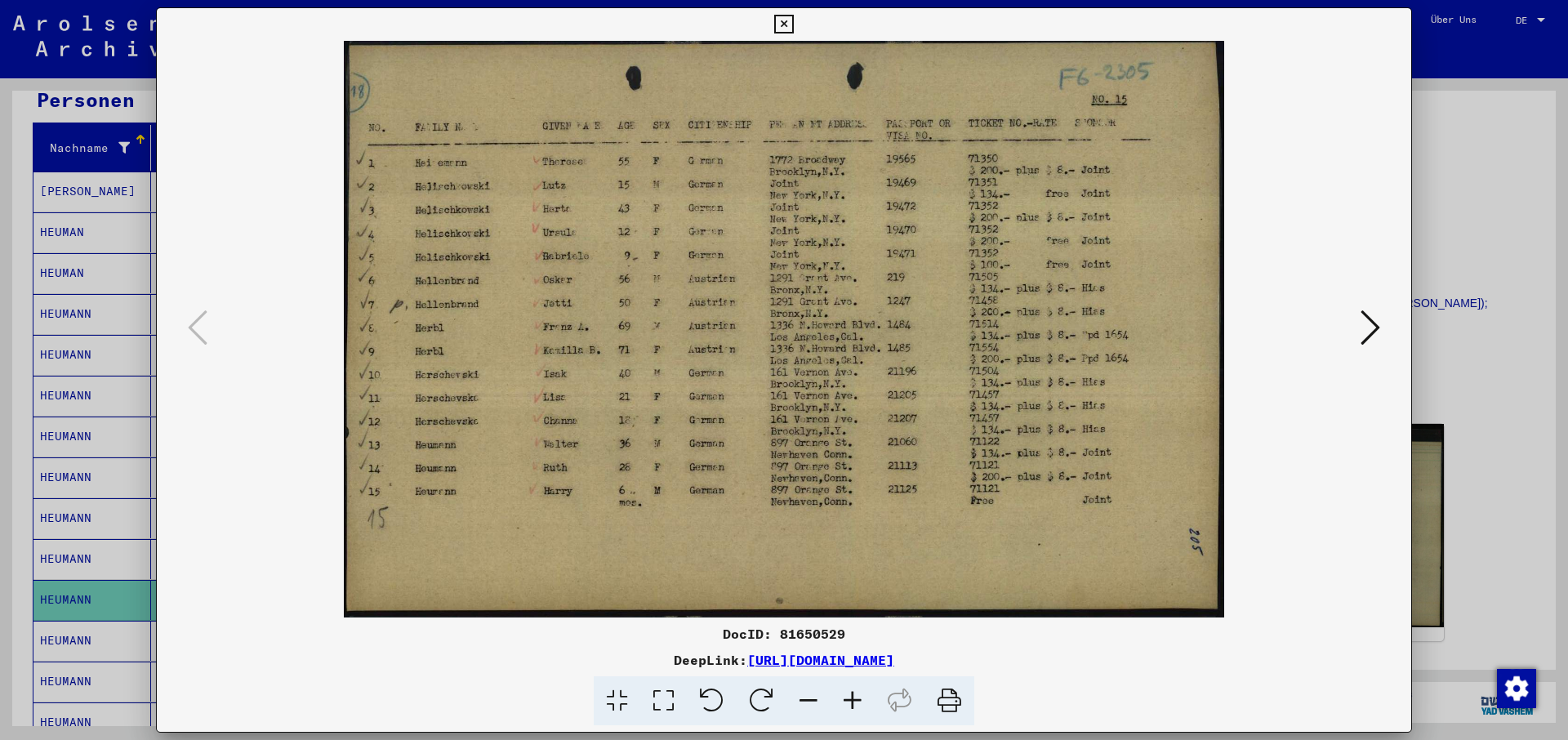
click at [946, 704] on icon at bounding box center [950, 702] width 50 height 50
click at [793, 23] on icon at bounding box center [784, 24] width 19 height 20
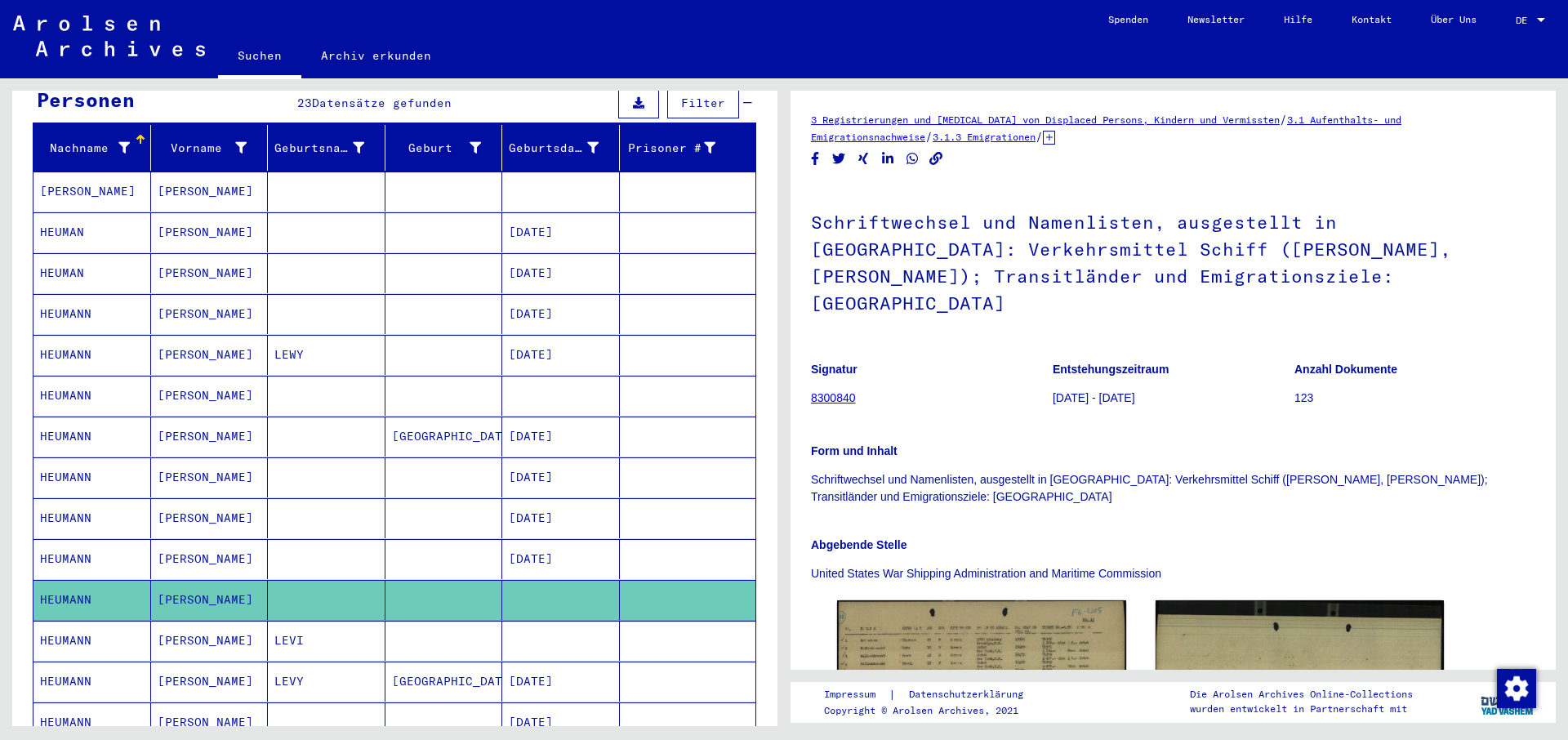
scroll to position [88, 0]
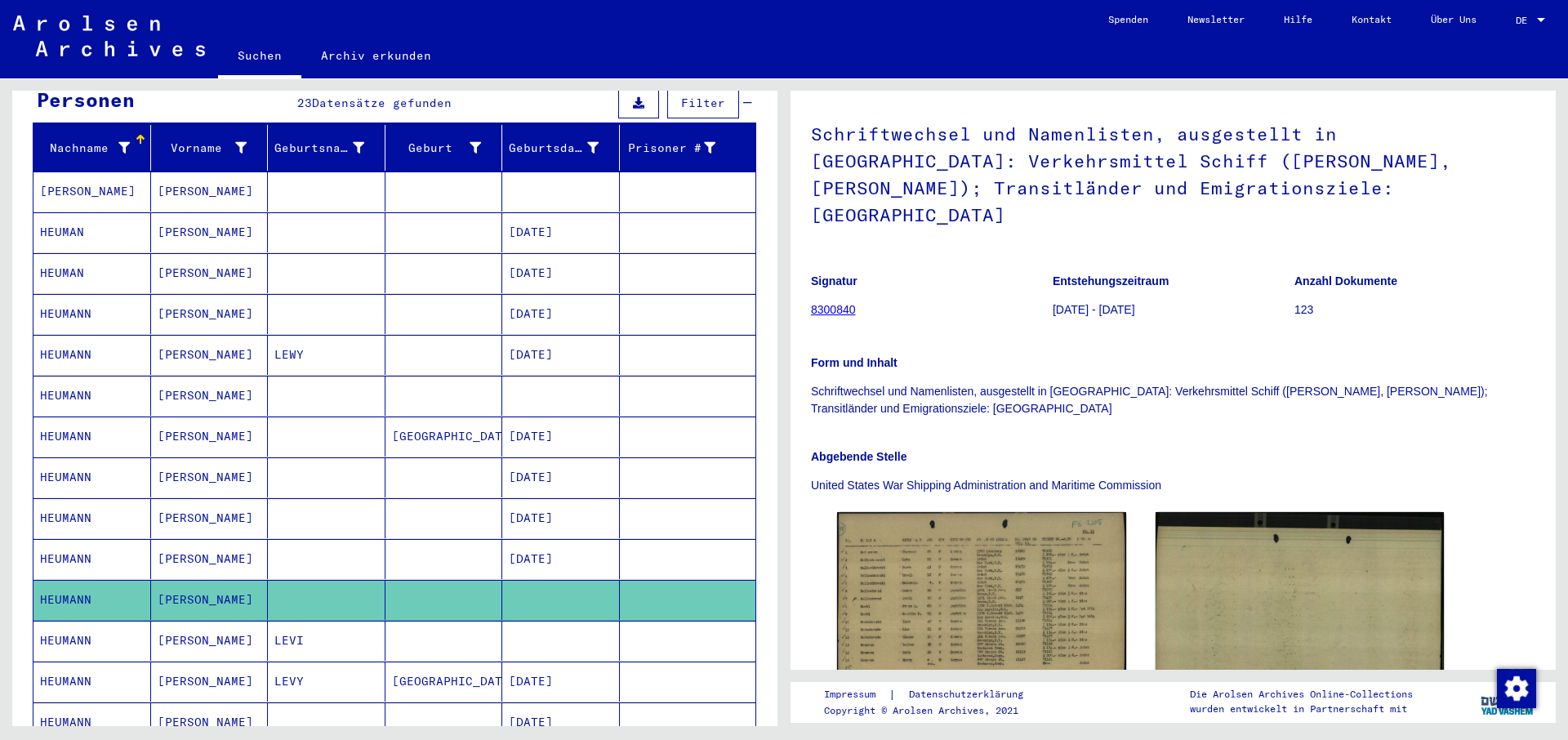
click at [68, 625] on mat-cell "HEUMANN" at bounding box center [92, 641] width 117 height 40
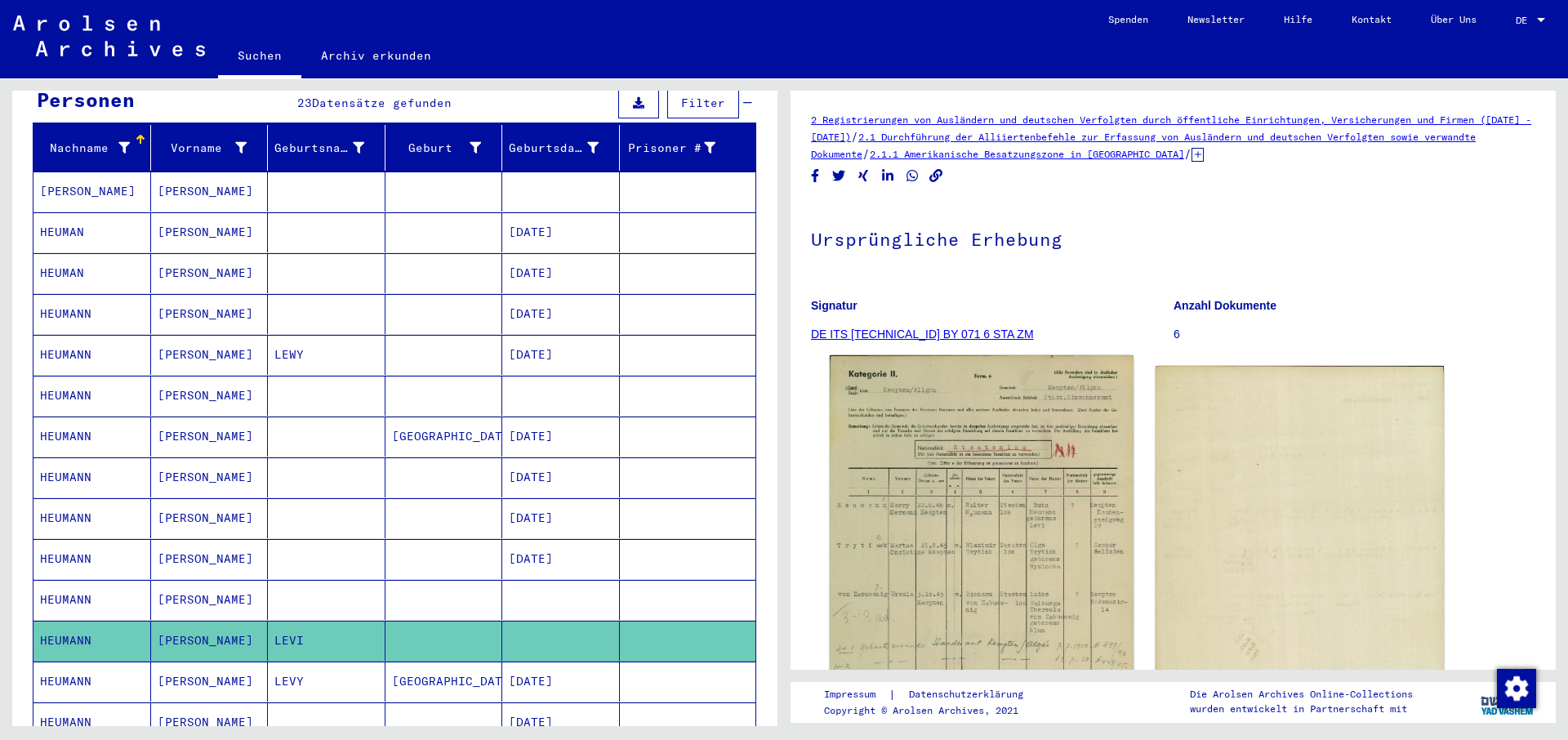
click at [994, 535] on img at bounding box center [982, 572] width 303 height 433
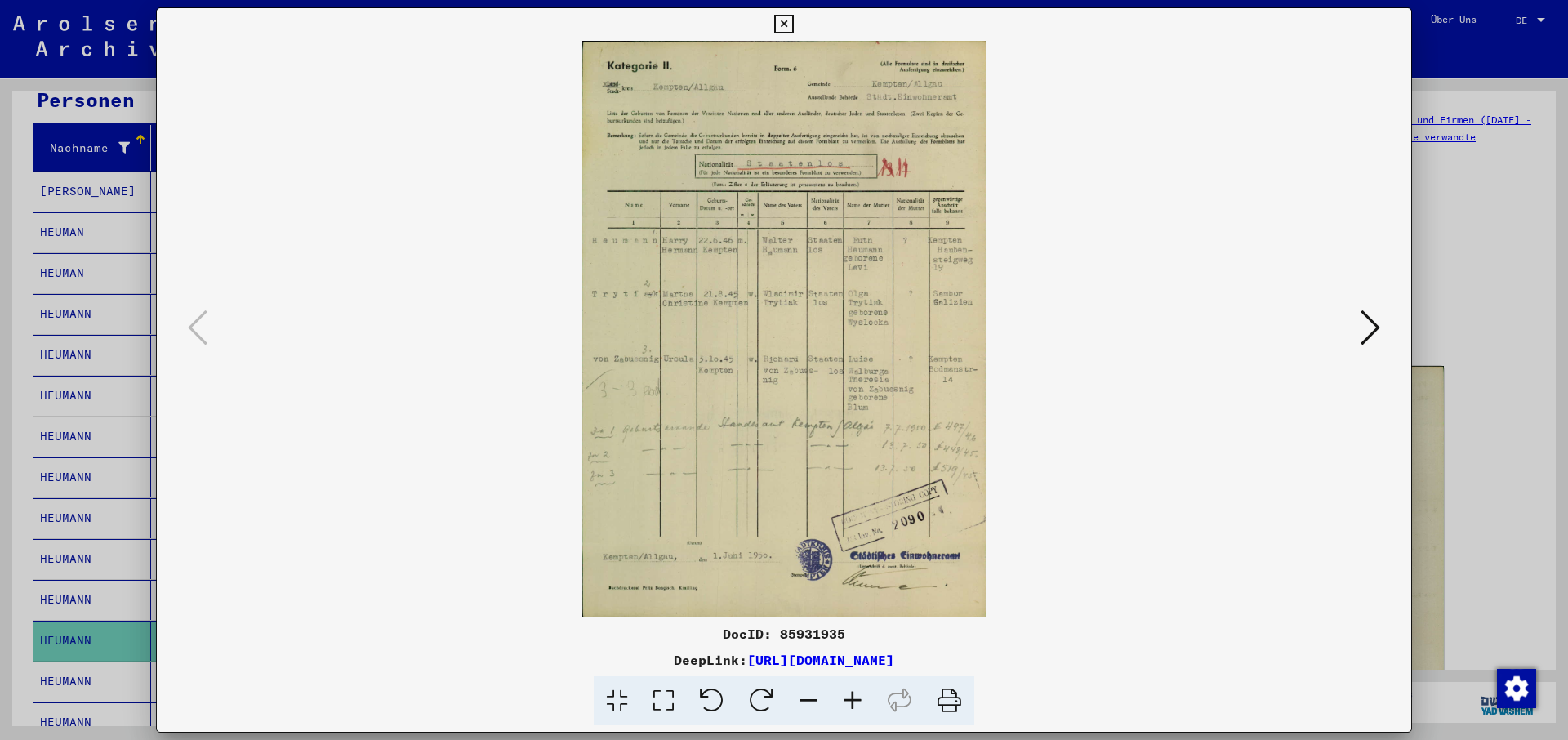
click at [946, 706] on icon at bounding box center [950, 702] width 50 height 50
click at [793, 24] on icon at bounding box center [784, 24] width 19 height 20
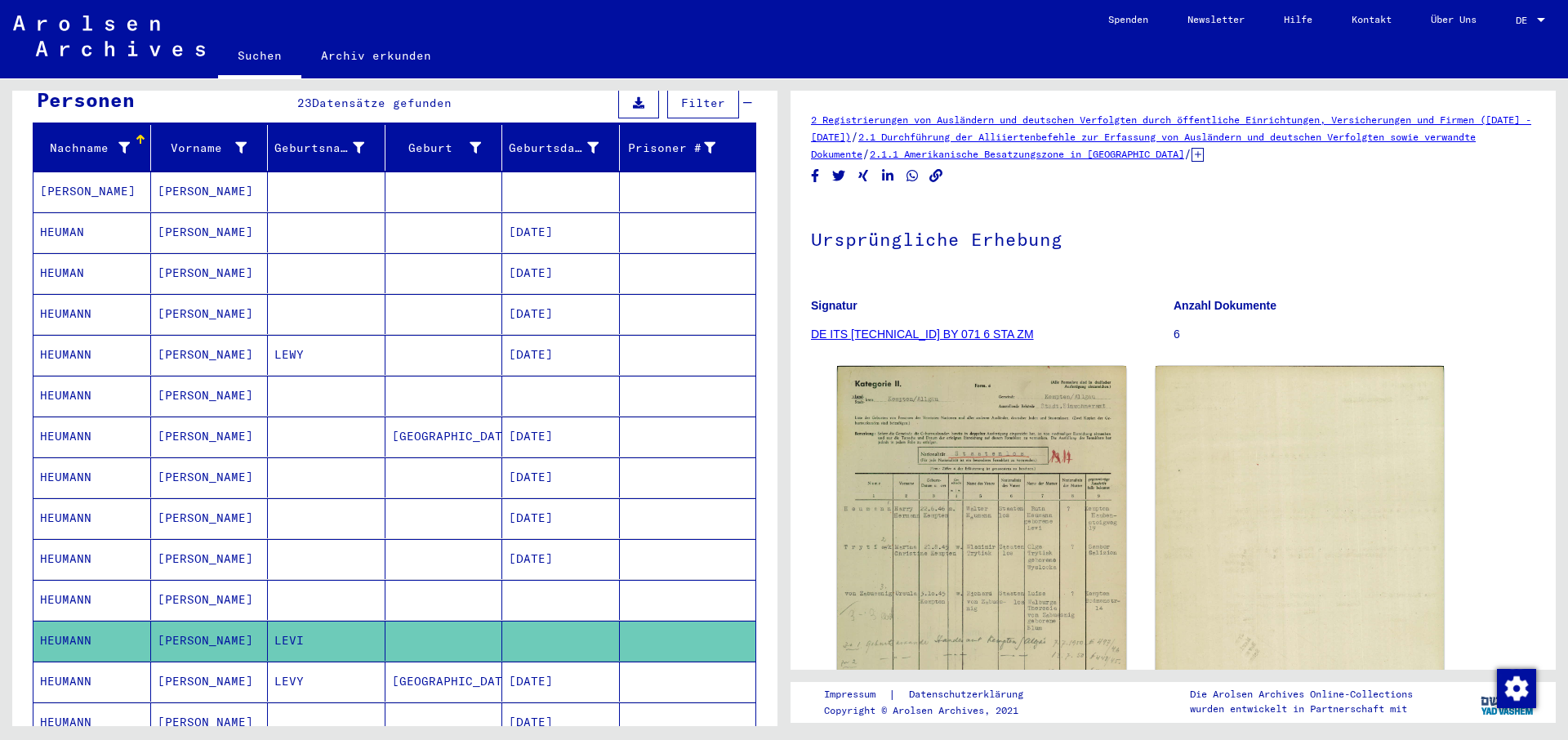
click at [60, 625] on mat-cell "HEUMANN" at bounding box center [92, 641] width 117 height 40
click at [62, 624] on mat-cell "HEUMANN" at bounding box center [92, 641] width 117 height 40
click at [74, 666] on icon at bounding box center [67, 675] width 41 height 66
